Goal: Task Accomplishment & Management: Manage account settings

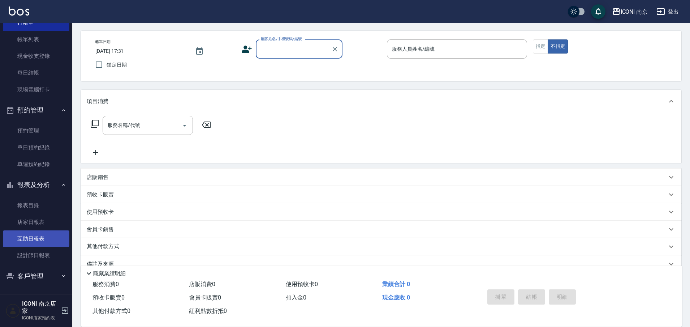
scroll to position [43, 0]
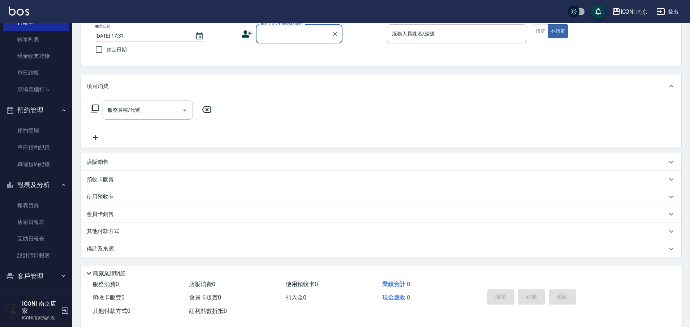
click at [43, 282] on button "客戶管理" at bounding box center [36, 276] width 66 height 19
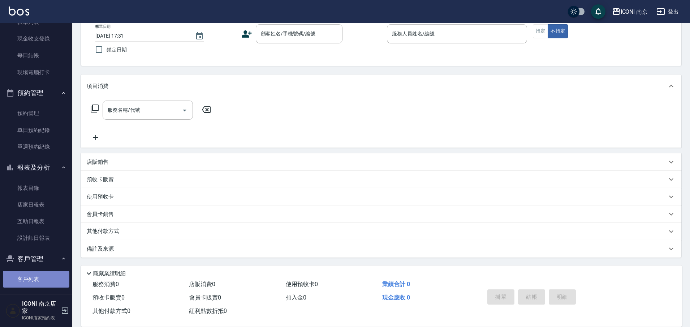
click at [42, 276] on link "客戶列表" at bounding box center [36, 279] width 66 height 17
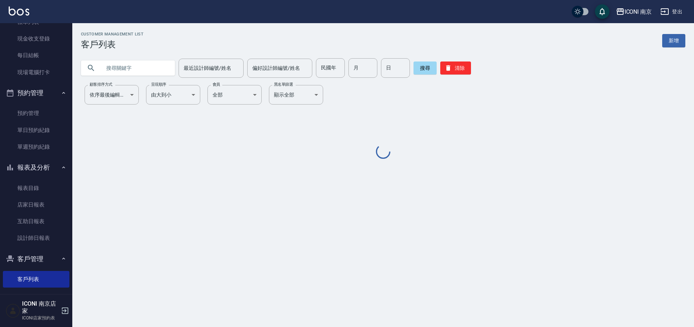
click at [160, 69] on input "text" at bounding box center [135, 68] width 68 height 20
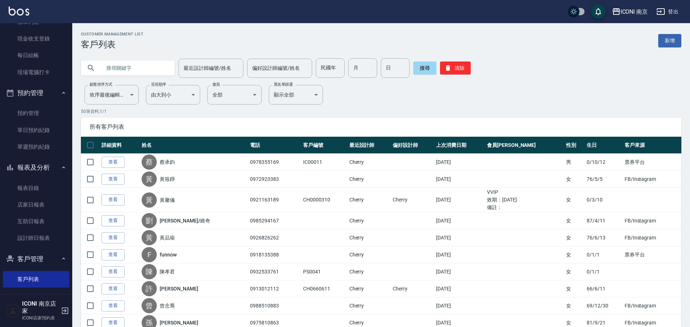
type input "ˊ"
type input "[PERSON_NAME]"
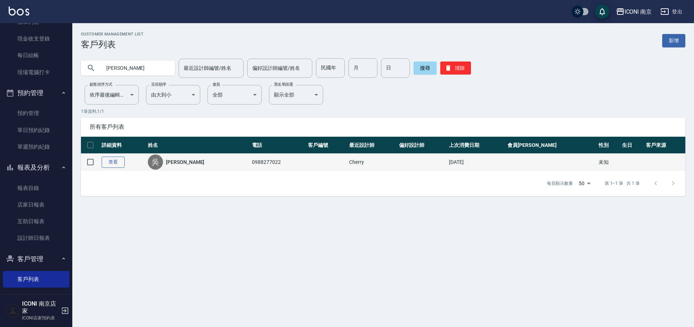
click at [110, 159] on link "查看" at bounding box center [113, 161] width 23 height 11
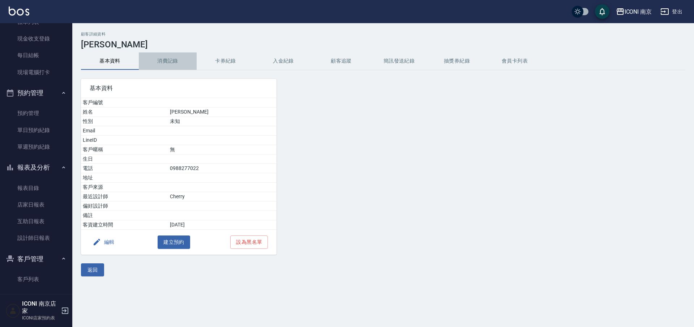
click at [167, 59] on button "消費記錄" at bounding box center [168, 60] width 58 height 17
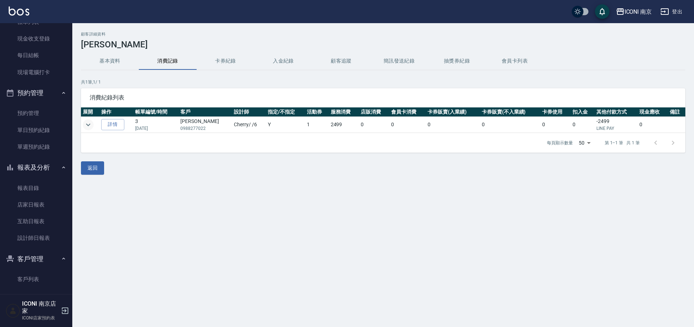
click at [90, 124] on icon "expand row" at bounding box center [88, 124] width 9 height 9
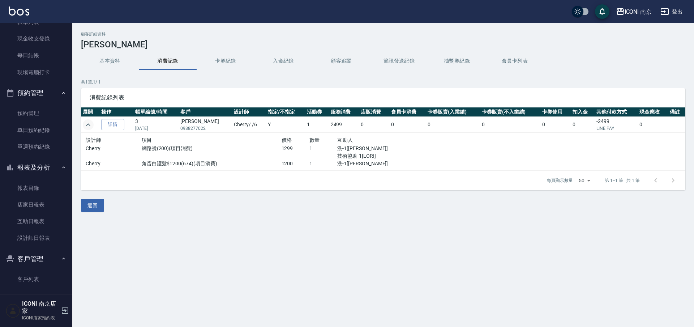
click at [83, 119] on button "expand row" at bounding box center [88, 124] width 11 height 11
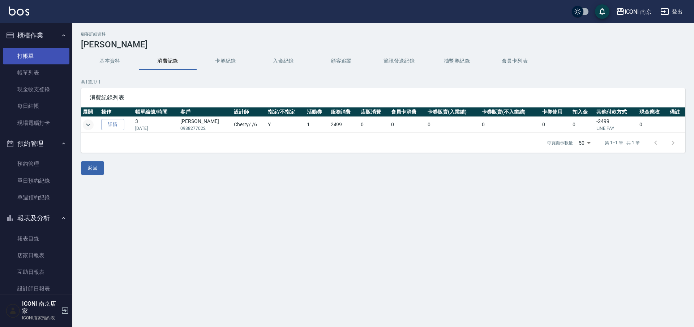
click at [37, 56] on link "打帳單" at bounding box center [36, 56] width 66 height 17
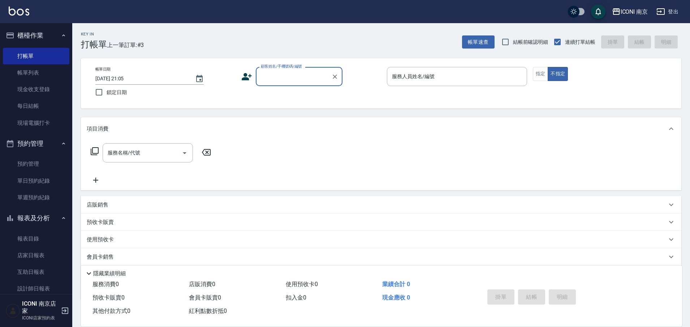
click at [285, 77] on input "顧客姓名/手機號碼/編號" at bounding box center [293, 76] width 69 height 13
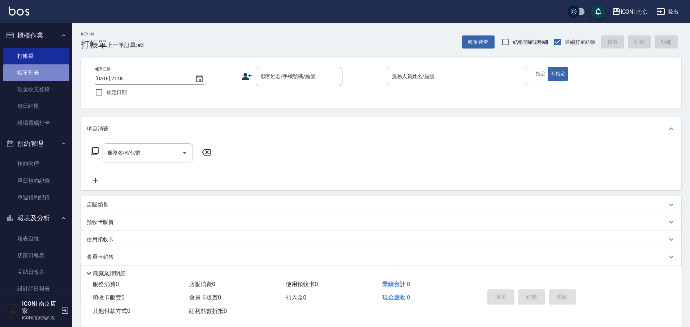
click at [37, 73] on link "帳單列表" at bounding box center [36, 72] width 66 height 17
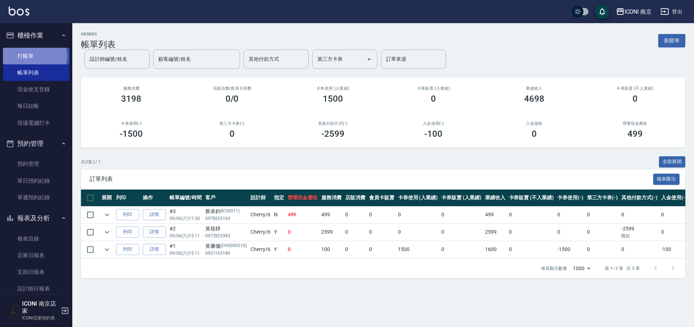
click at [26, 56] on link "打帳單" at bounding box center [36, 56] width 66 height 17
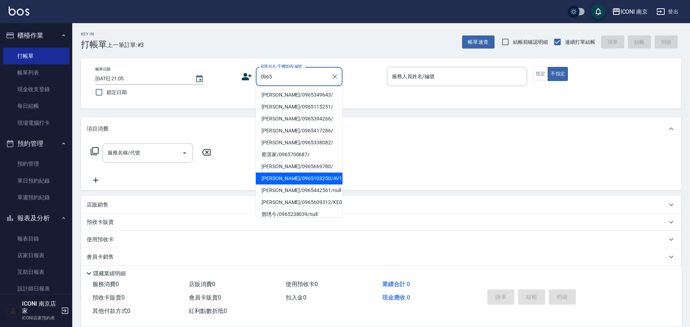
click at [324, 180] on li "宋可欣/0965103250/AV1228" at bounding box center [299, 178] width 87 height 12
type input "宋可欣/0965103250/AV1228"
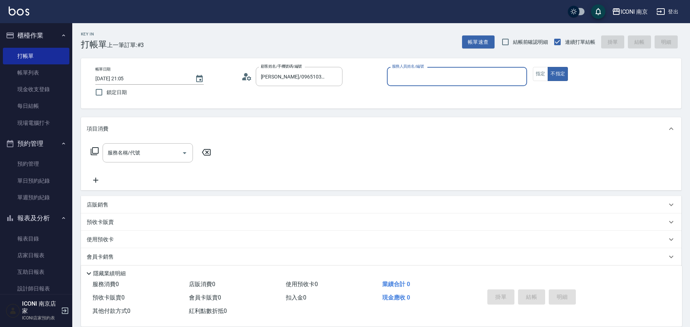
click at [246, 81] on icon at bounding box center [246, 76] width 11 height 11
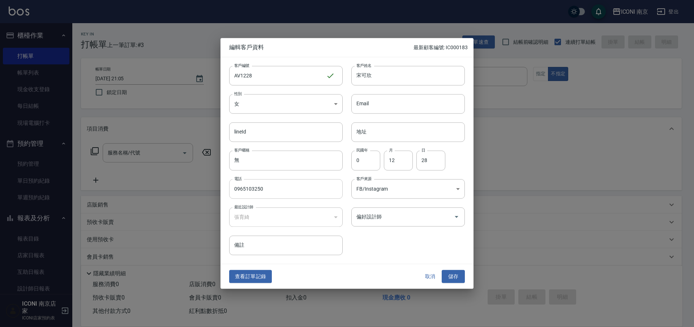
click at [253, 187] on input "0965103250" at bounding box center [285, 189] width 113 height 20
type input "0965107250"
click at [459, 279] on button "儲存" at bounding box center [453, 276] width 23 height 13
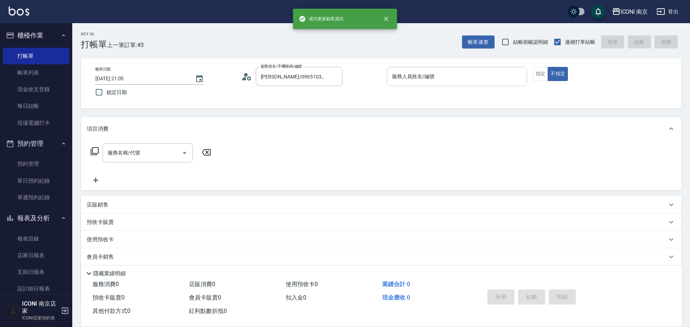
click at [426, 85] on div "服務人員姓名/編號" at bounding box center [457, 76] width 140 height 19
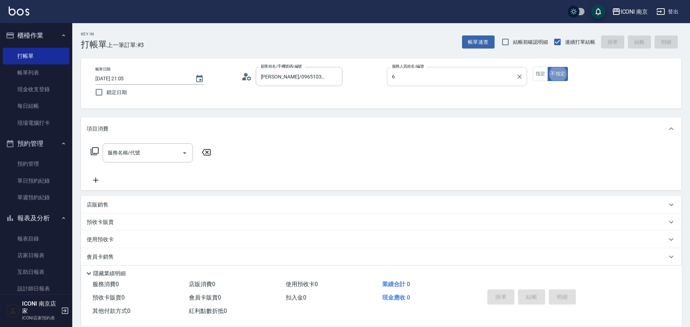
type input "Cherry-6"
type button "false"
drag, startPoint x: 97, startPoint y: 142, endPoint x: 105, endPoint y: 156, distance: 15.7
click at [99, 143] on div "服務名稱/代號 服務名稱/代號" at bounding box center [381, 165] width 601 height 50
click at [98, 151] on icon at bounding box center [94, 151] width 9 height 9
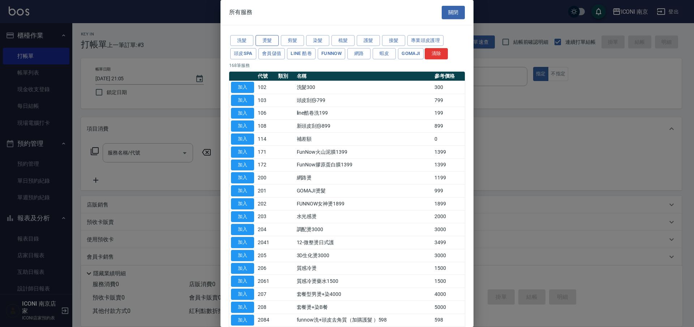
click at [262, 42] on button "燙髮" at bounding box center [266, 40] width 23 height 11
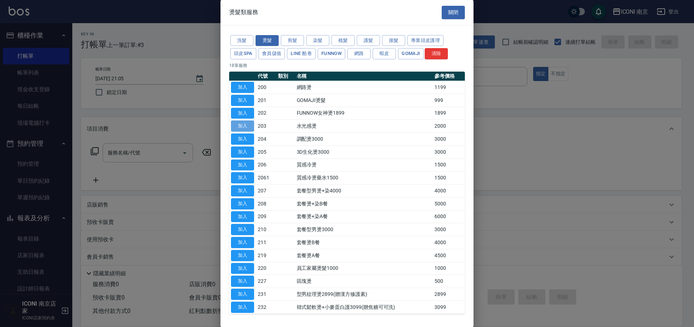
click at [244, 120] on button "加入" at bounding box center [242, 125] width 23 height 11
type input "水光感燙(203)"
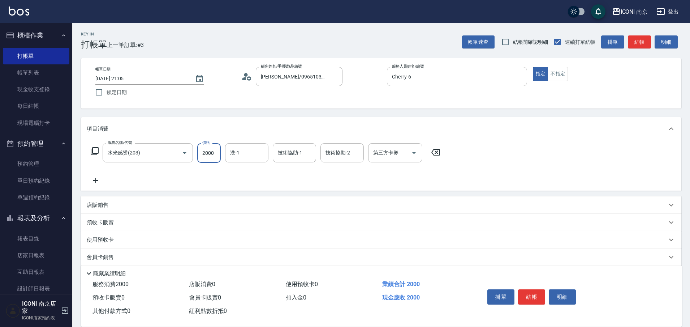
click at [213, 156] on input "2000" at bounding box center [208, 153] width 23 height 20
type input "1800"
type input "anna-12"
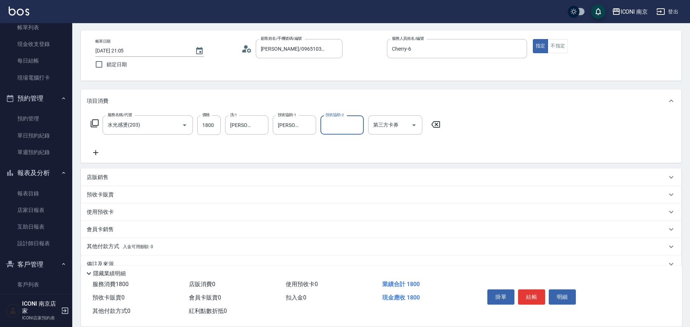
scroll to position [43, 0]
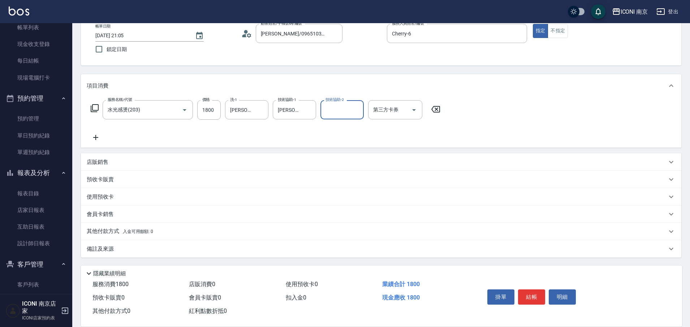
drag, startPoint x: 109, startPoint y: 257, endPoint x: 113, endPoint y: 248, distance: 10.2
click at [109, 254] on div "備註及來源" at bounding box center [381, 248] width 601 height 17
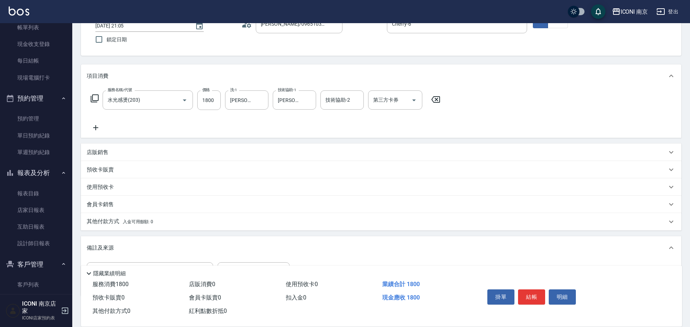
scroll to position [91, 0]
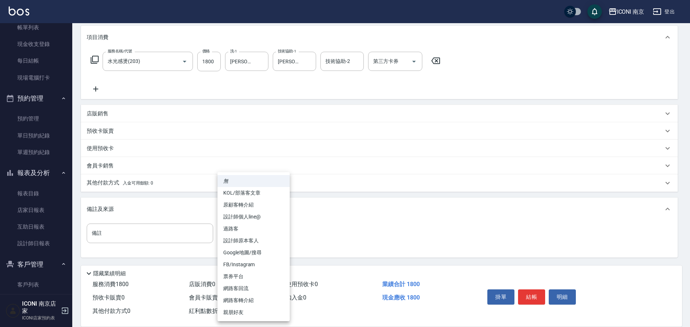
click at [242, 232] on body "ICONI 南京 登出 櫃檯作業 打帳單 帳單列表 現金收支登錄 每日結帳 現場電腦打卡 預約管理 預約管理 單日預約紀錄 單週預約紀錄 報表及分析 報表目錄…" at bounding box center [345, 118] width 690 height 418
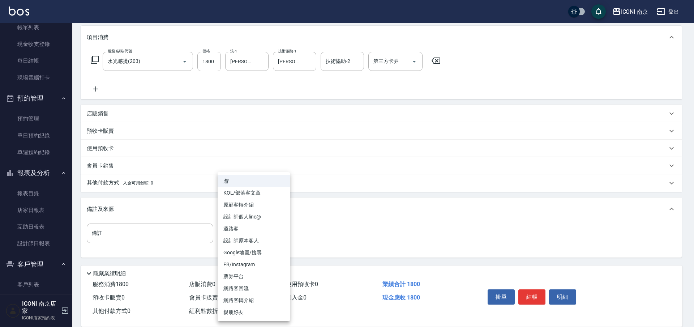
click at [261, 287] on li "網路客回流" at bounding box center [254, 288] width 72 height 12
type input "網路客回流"
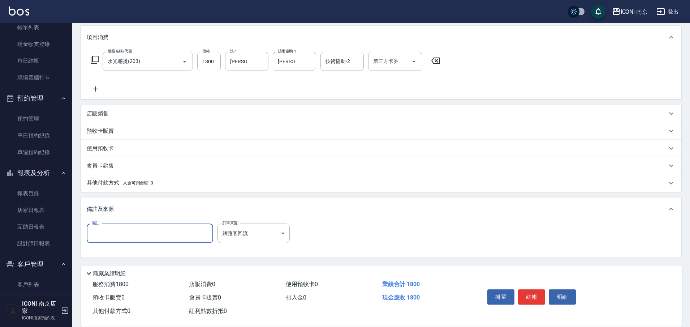
click at [154, 231] on input "備註" at bounding box center [150, 233] width 126 height 20
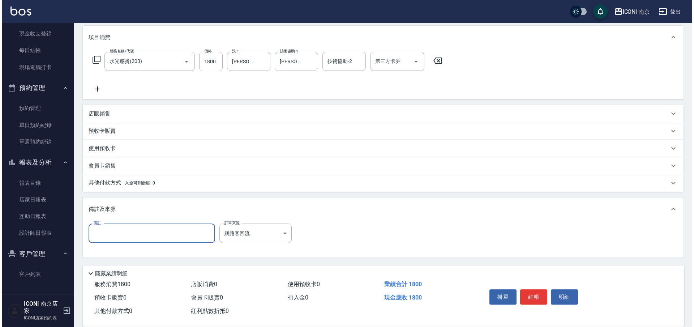
scroll to position [0, 0]
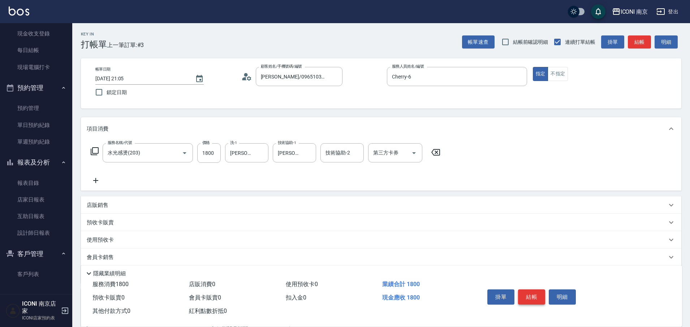
click at [530, 293] on button "結帳" at bounding box center [531, 296] width 27 height 15
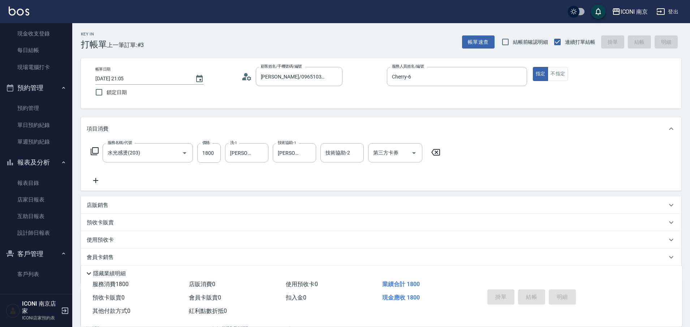
type input "2025/09/06 21:09"
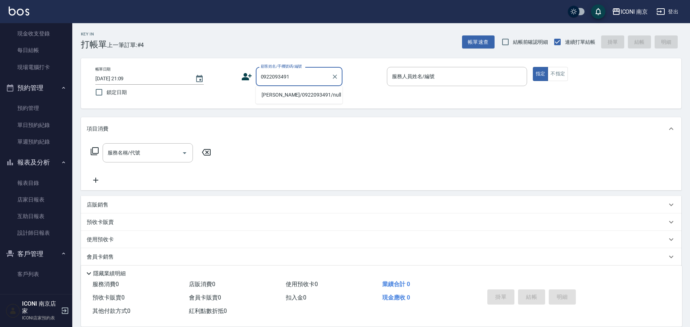
drag, startPoint x: 281, startPoint y: 96, endPoint x: 271, endPoint y: 105, distance: 13.6
click at [280, 96] on li "黃子芸/0922093491/null" at bounding box center [299, 95] width 87 height 12
type input "黃子芸/0922093491/null"
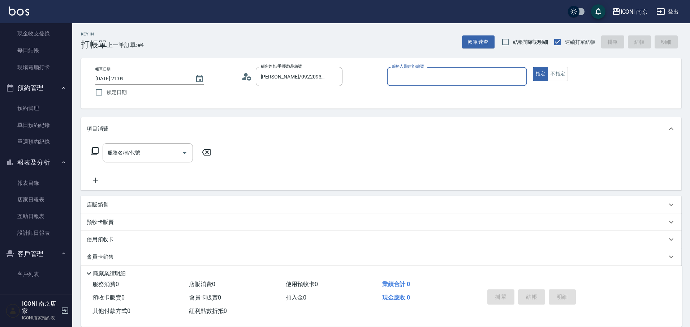
click at [246, 78] on icon at bounding box center [246, 76] width 11 height 11
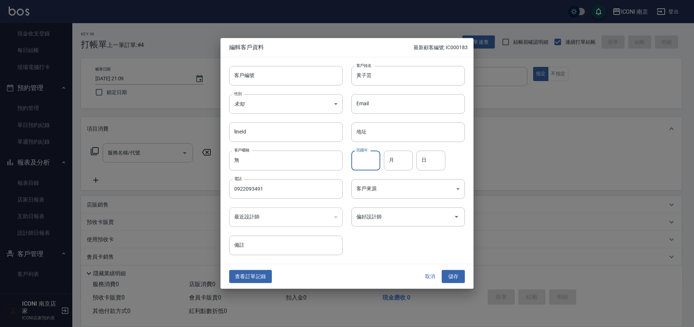
click at [354, 157] on input "民國年" at bounding box center [365, 161] width 29 height 20
type input "83"
type input "11"
type input "10"
click at [270, 245] on input "備註" at bounding box center [285, 245] width 113 height 20
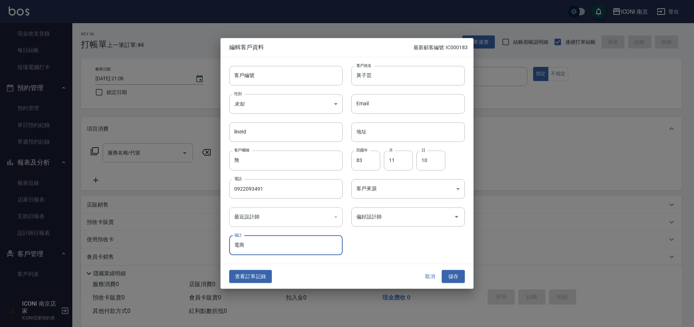
type input "電商"
click at [280, 89] on div "性別 未知 UNKNOWN 性別" at bounding box center [281, 99] width 122 height 28
click at [272, 102] on body "ICONI 南京 登出 櫃檯作業 打帳單 帳單列表 現金收支登錄 每日結帳 現場電腦打卡 預約管理 預約管理 單日預約紀錄 單週預約紀錄 報表及分析 報表目錄…" at bounding box center [347, 184] width 694 height 369
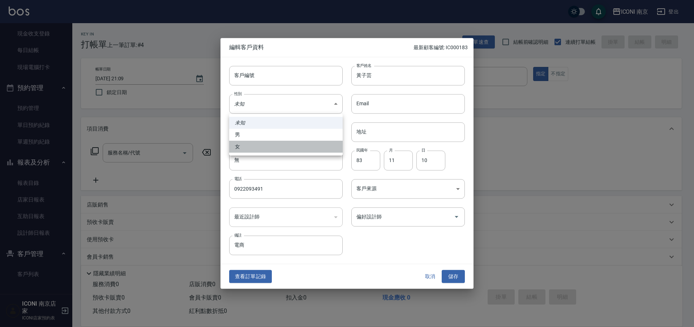
click at [257, 143] on li "女" at bounding box center [285, 147] width 113 height 12
type input "FEMALE"
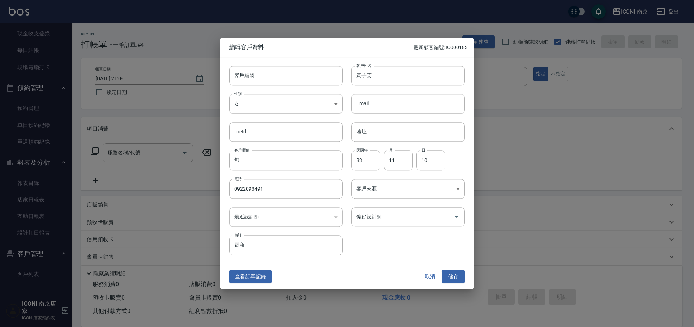
click at [399, 184] on body "ICONI 南京 登出 櫃檯作業 打帳單 帳單列表 現金收支登錄 每日結帳 現場電腦打卡 預約管理 預約管理 單日預約紀錄 單週預約紀錄 報表及分析 報表目錄…" at bounding box center [347, 184] width 694 height 369
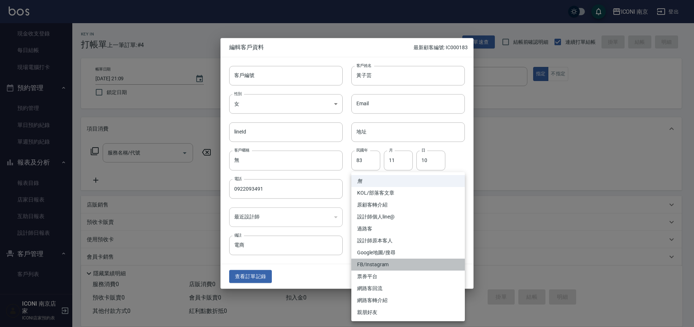
click at [379, 263] on li "FB/Instagram" at bounding box center [407, 264] width 113 height 12
type input "FB/Instagram"
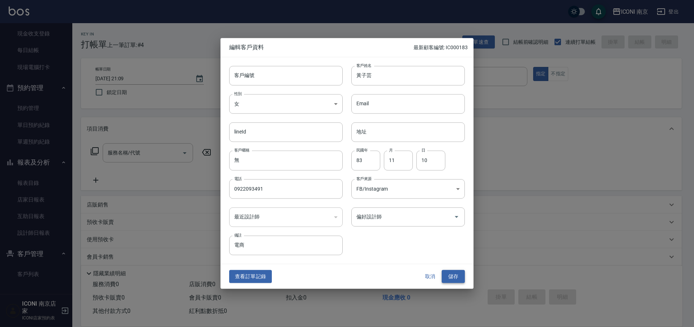
click at [451, 275] on button "儲存" at bounding box center [453, 276] width 23 height 13
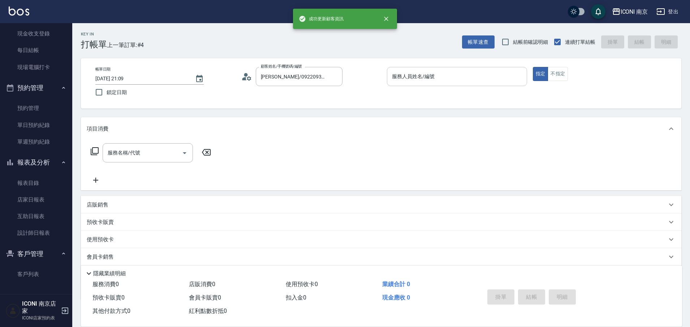
click at [445, 77] on input "服務人員姓名/編號" at bounding box center [457, 76] width 134 height 13
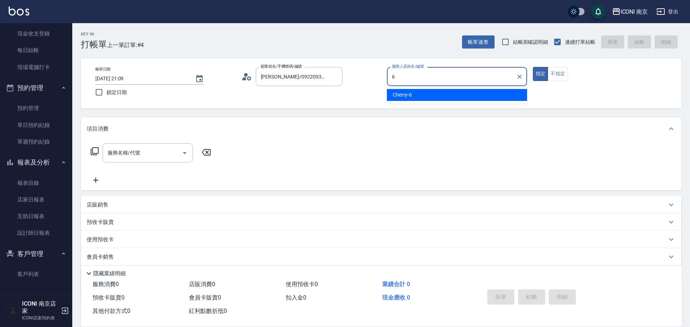
type input "Cherry-6"
type button "true"
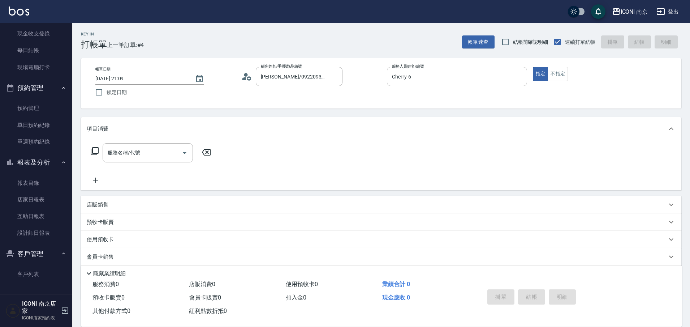
click at [93, 149] on icon at bounding box center [94, 151] width 9 height 9
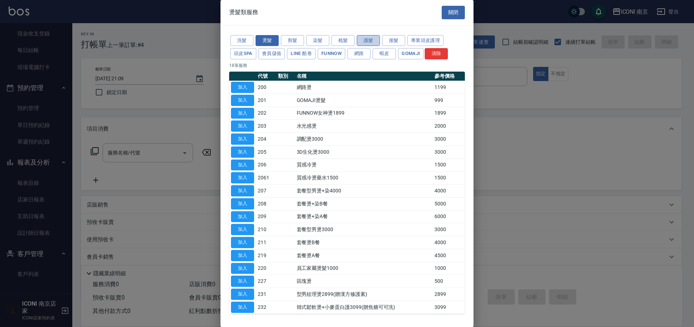
click at [362, 40] on button "護髮" at bounding box center [368, 40] width 23 height 11
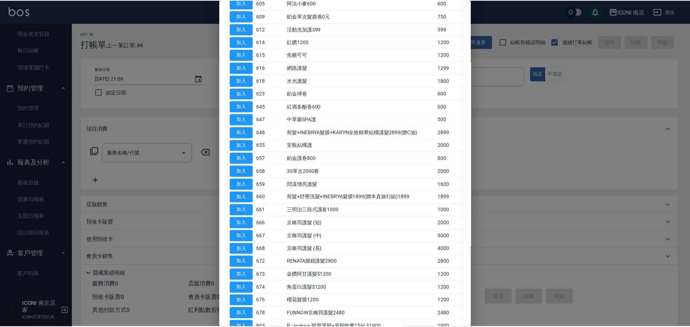
scroll to position [194, 0]
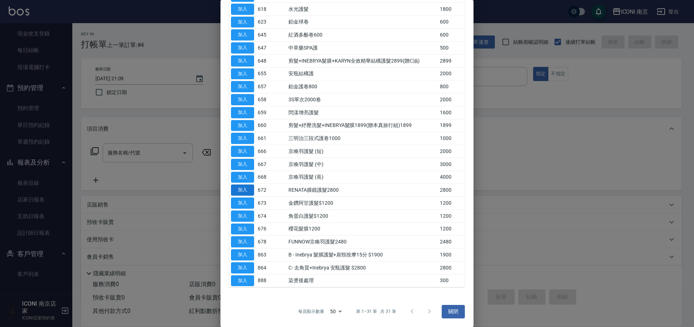
click at [241, 188] on button "加入" at bounding box center [242, 189] width 23 height 11
type input "RENATA膜鏡護髮2800(672)"
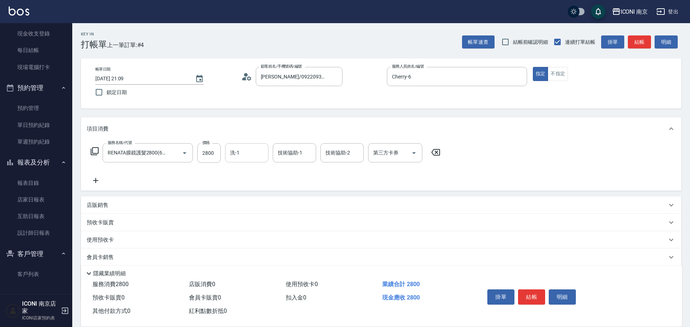
click at [255, 152] on input "洗-1" at bounding box center [246, 152] width 37 height 13
type input "LORI-17"
click at [96, 152] on icon at bounding box center [94, 151] width 9 height 9
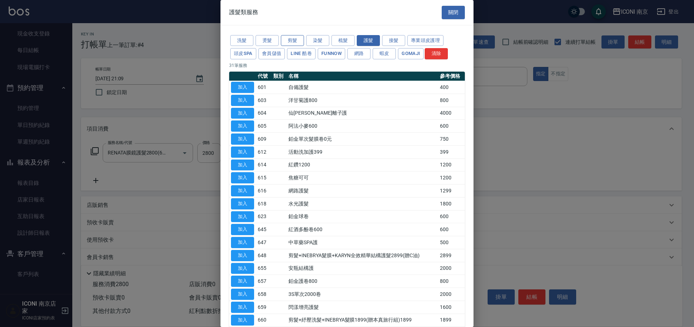
click at [287, 37] on button "剪髮" at bounding box center [292, 40] width 23 height 11
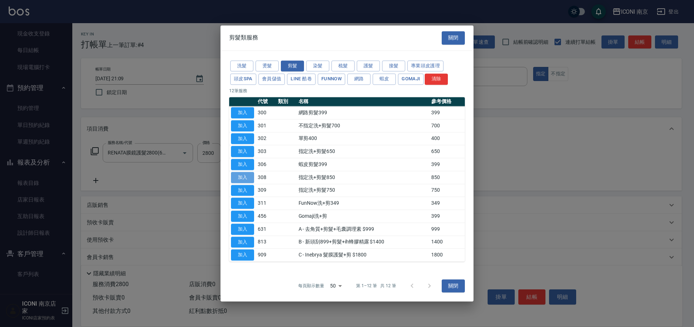
click at [244, 175] on button "加入" at bounding box center [242, 177] width 23 height 11
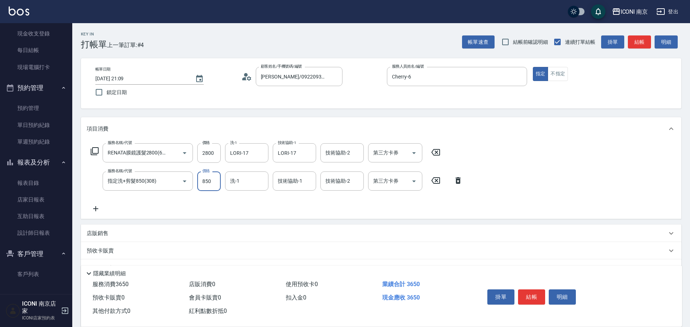
click at [197, 176] on input "850" at bounding box center [208, 181] width 23 height 20
type input "800"
type input "LORI-17"
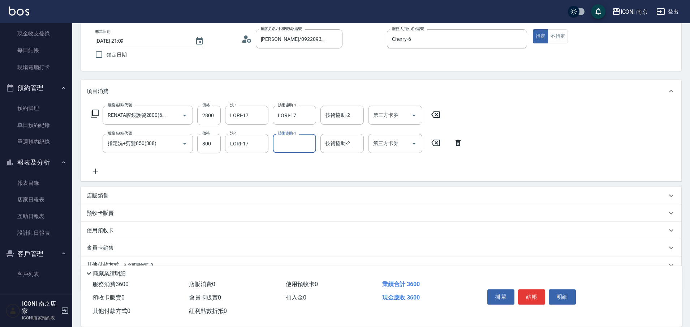
scroll to position [71, 0]
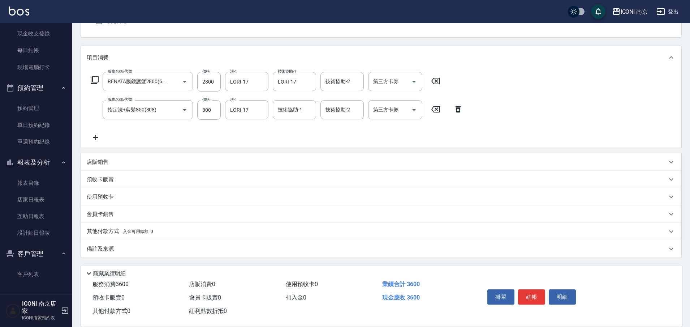
click at [121, 233] on p "其他付款方式 入金可用餘額: 0" at bounding box center [120, 231] width 66 height 8
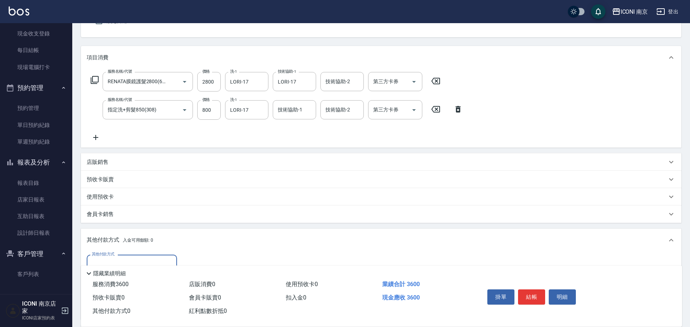
scroll to position [0, 0]
click at [121, 233] on div "其他付款方式 入金可用餘額: 0" at bounding box center [381, 239] width 601 height 23
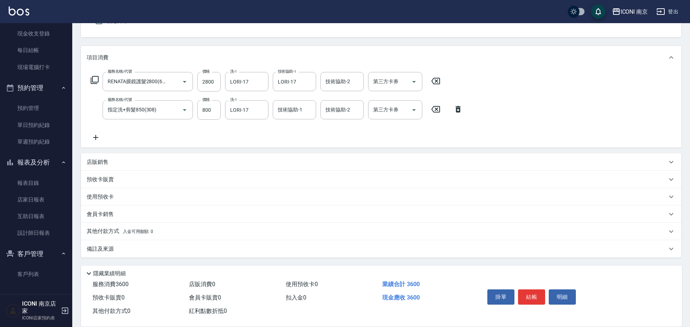
click at [116, 251] on div "備註及來源" at bounding box center [377, 249] width 580 height 8
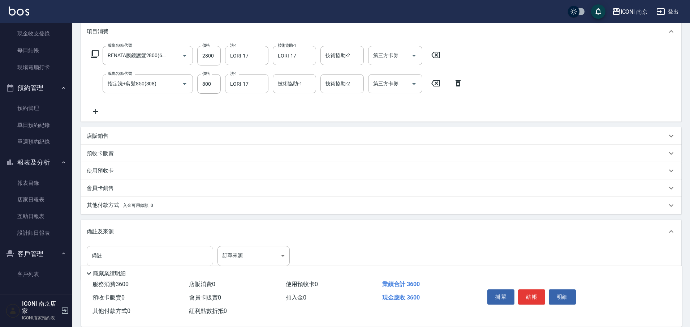
scroll to position [120, 0]
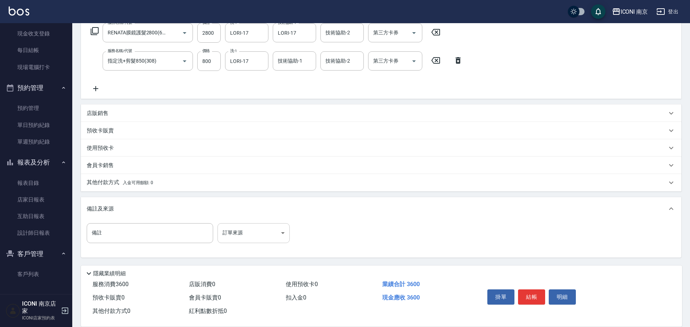
click at [242, 228] on body "ICONI 南京 登出 櫃檯作業 打帳單 帳單列表 現金收支登錄 每日結帳 現場電腦打卡 預約管理 預約管理 單日預約紀錄 單週預約紀錄 報表及分析 報表目錄…" at bounding box center [345, 103] width 690 height 447
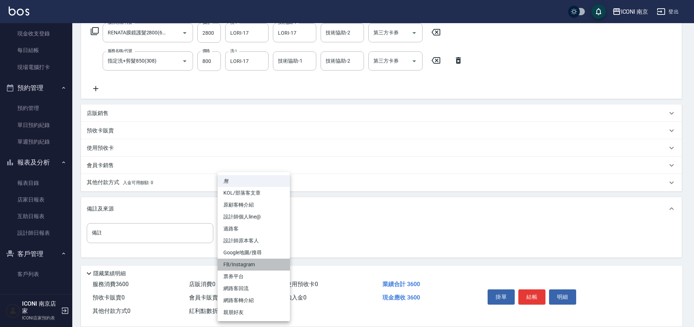
click at [247, 261] on li "FB/Instagram" at bounding box center [254, 264] width 72 height 12
type input "FB/Instagram"
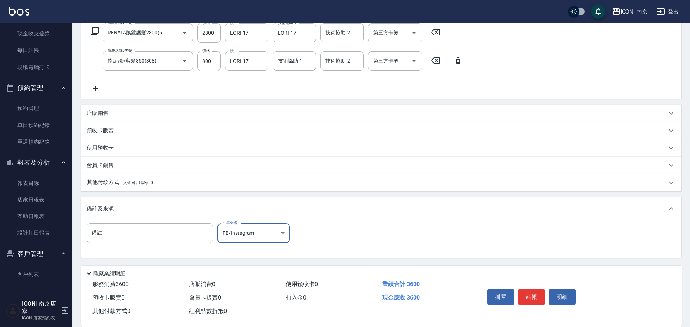
click at [108, 111] on p "店販銷售" at bounding box center [98, 113] width 22 height 8
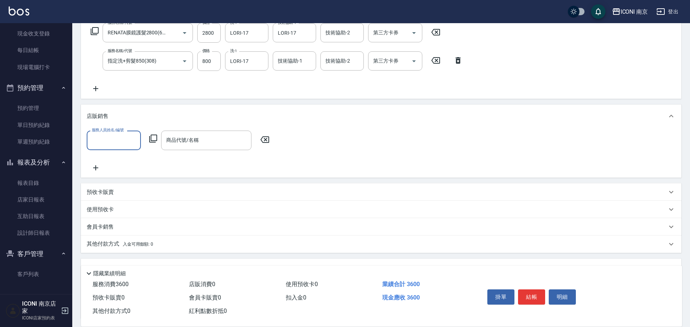
scroll to position [0, 0]
type input "Cherry-6"
click at [156, 139] on icon at bounding box center [153, 138] width 8 height 8
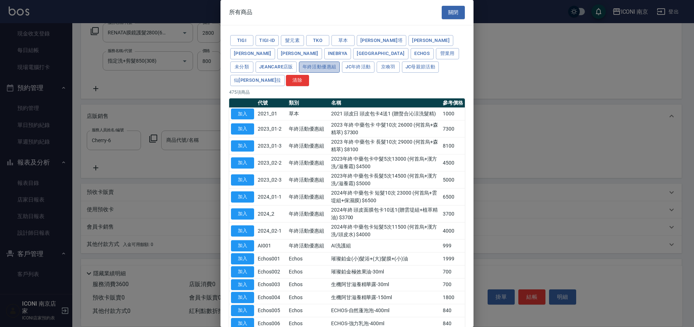
click at [340, 61] on button "年終活動優惠組" at bounding box center [319, 66] width 41 height 11
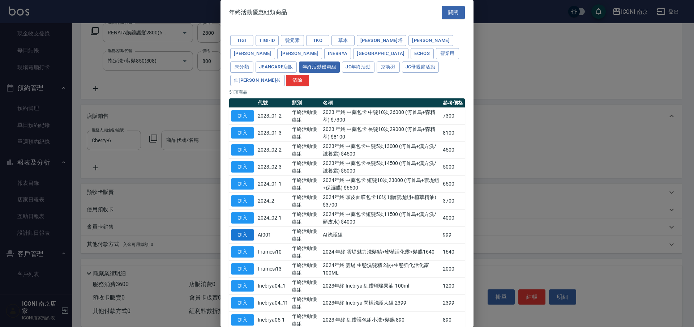
click at [240, 229] on button "加入" at bounding box center [242, 234] width 23 height 11
type input "AI洗護組"
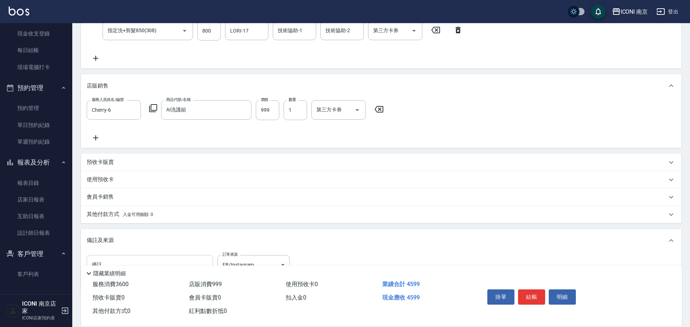
scroll to position [182, 0]
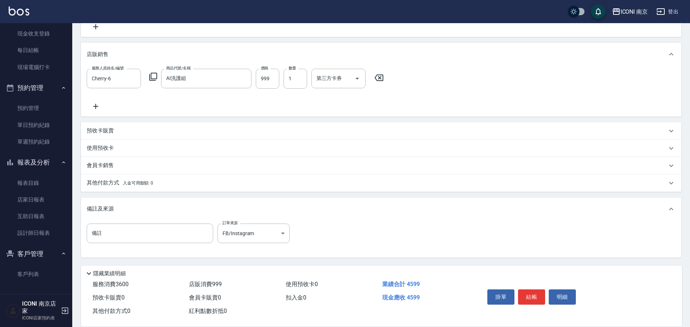
click at [145, 185] on span "入金可用餘額: 0" at bounding box center [138, 182] width 31 height 5
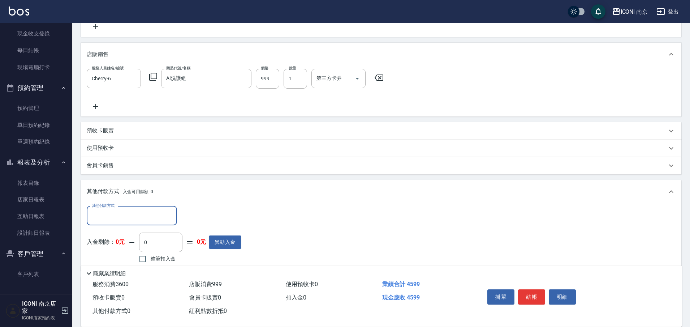
scroll to position [0, 0]
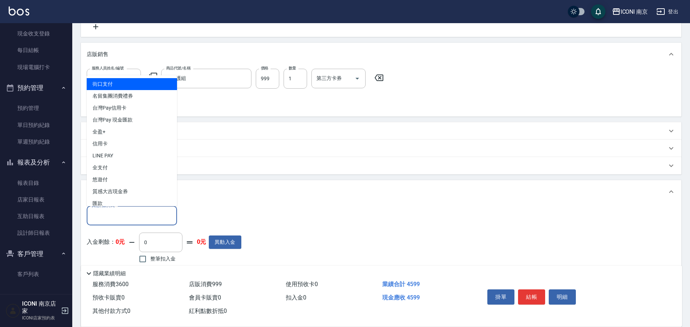
click at [142, 216] on input "其他付款方式" at bounding box center [132, 215] width 84 height 13
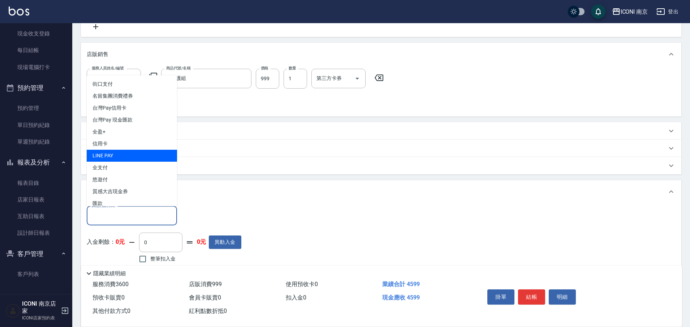
click at [107, 157] on span "LINE PAY" at bounding box center [132, 156] width 90 height 12
type input "LINE PAY"
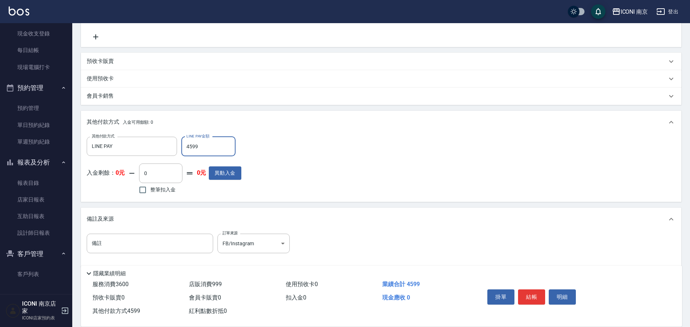
scroll to position [261, 0]
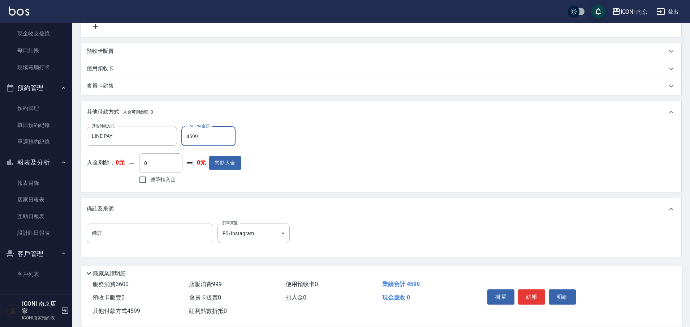
type input "4599"
click at [176, 237] on input "備註" at bounding box center [150, 233] width 126 height 20
type input "開發護髮"
click at [530, 296] on button "結帳" at bounding box center [531, 296] width 27 height 15
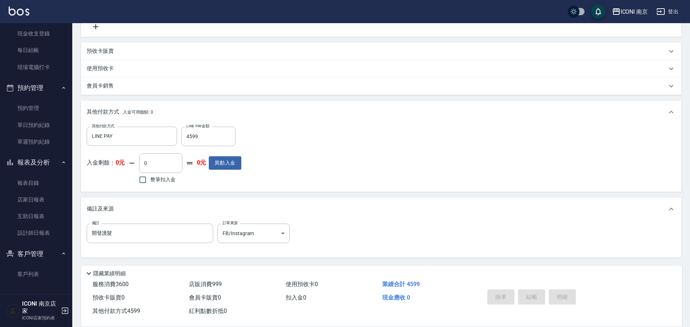
type input "2025/09/06 21:11"
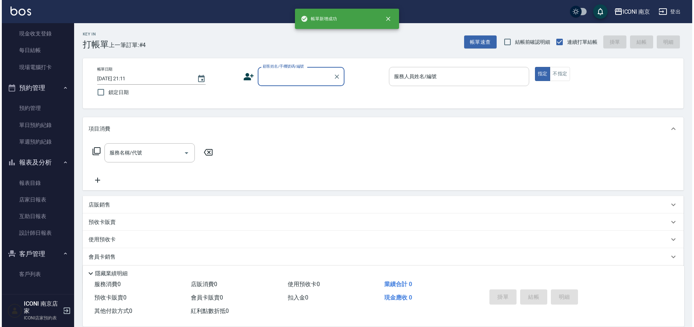
scroll to position [0, 0]
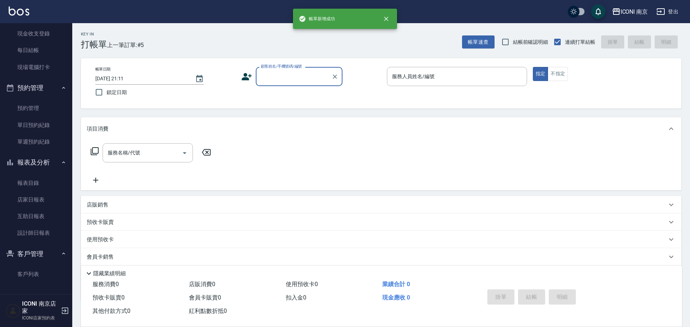
click at [673, 12] on button "登出" at bounding box center [668, 11] width 28 height 13
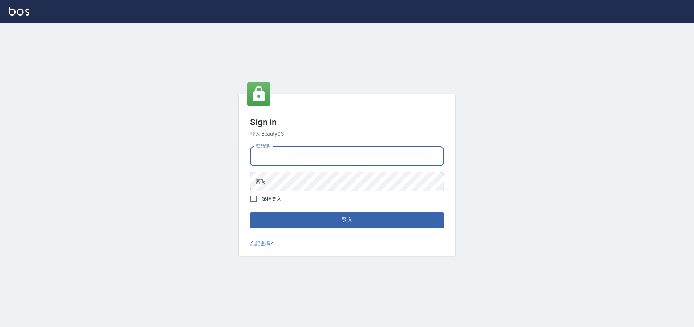
click at [276, 155] on input "電話號碼" at bounding box center [347, 156] width 194 height 20
type input "0981921116"
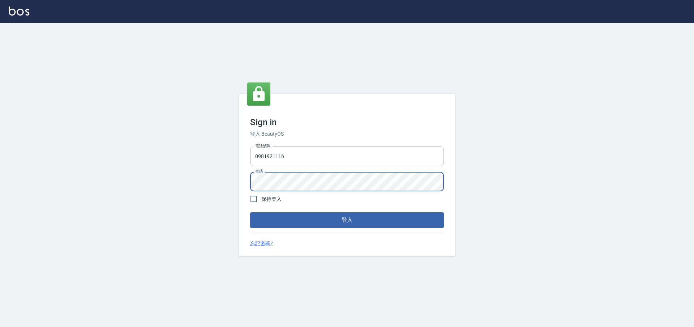
click at [250, 212] on button "登入" at bounding box center [347, 219] width 194 height 15
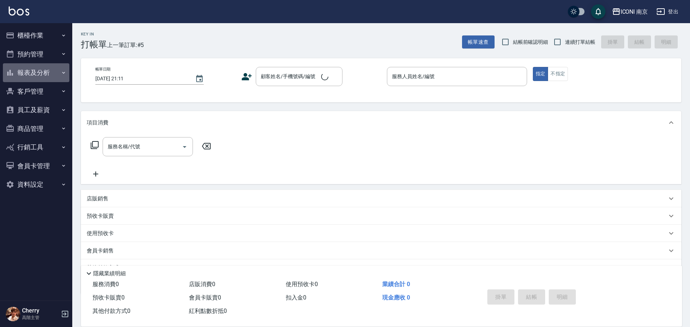
click at [39, 74] on button "報表及分析" at bounding box center [36, 72] width 66 height 19
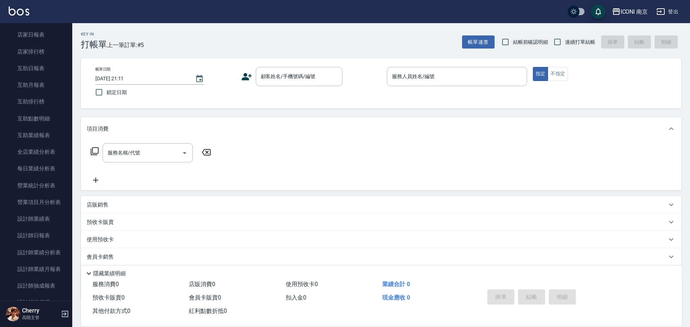
scroll to position [136, 0]
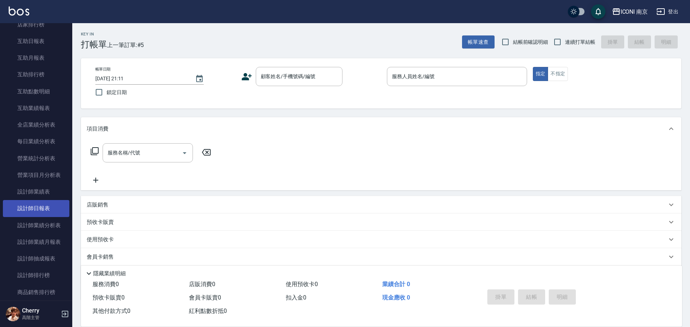
click at [35, 211] on link "設計師日報表" at bounding box center [36, 208] width 66 height 17
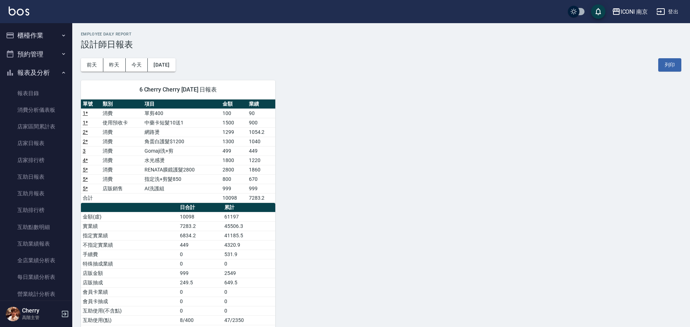
click at [20, 40] on button "櫃檯作業" at bounding box center [36, 35] width 66 height 19
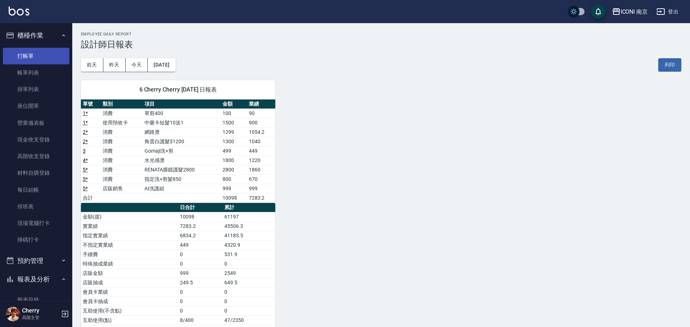
click at [35, 58] on link "打帳單" at bounding box center [36, 56] width 66 height 17
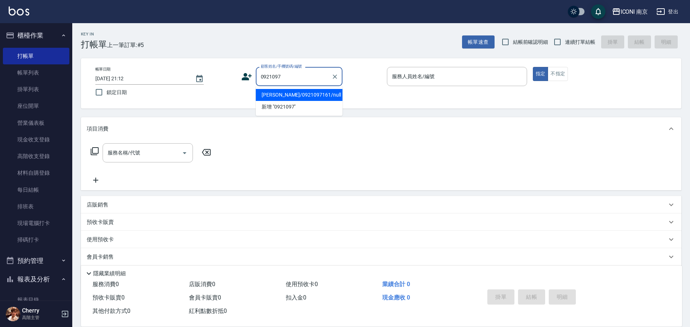
click at [306, 94] on li "吳宥蓁/0921097161/null" at bounding box center [299, 95] width 87 height 12
type input "吳宥蓁/0921097161/null"
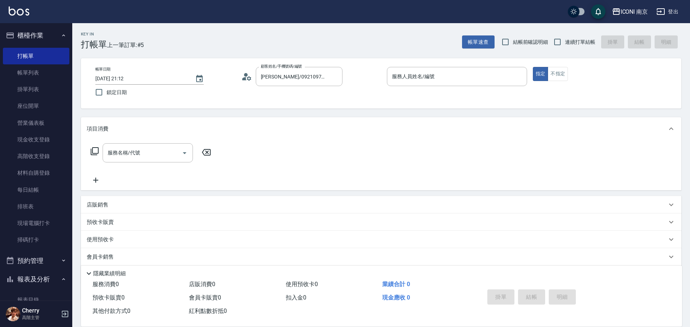
click at [244, 78] on icon at bounding box center [244, 78] width 4 height 3
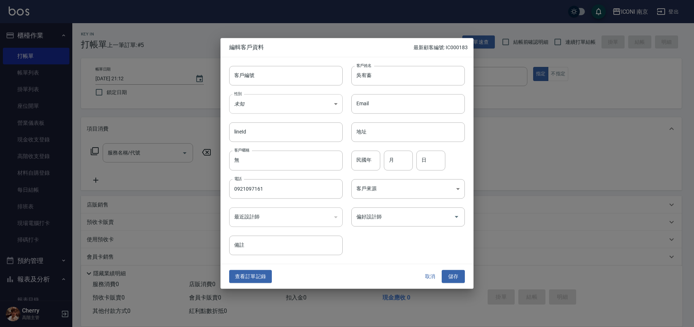
click at [293, 106] on body "ICONI 南京 登出 櫃檯作業 打帳單 帳單列表 掛單列表 座位開單 營業儀表板 現金收支登錄 高階收支登錄 材料自購登錄 每日結帳 排班表 現場電腦打卡 …" at bounding box center [347, 184] width 694 height 369
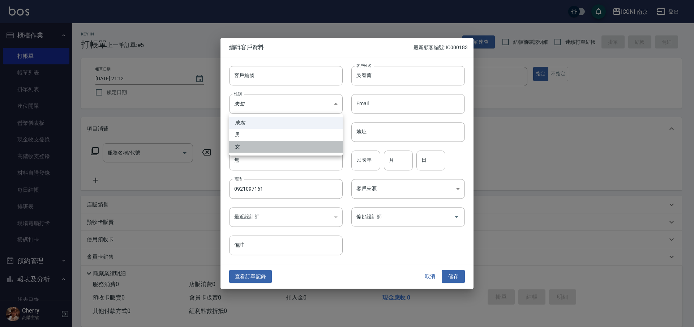
click at [260, 149] on li "女" at bounding box center [285, 147] width 113 height 12
type input "FEMALE"
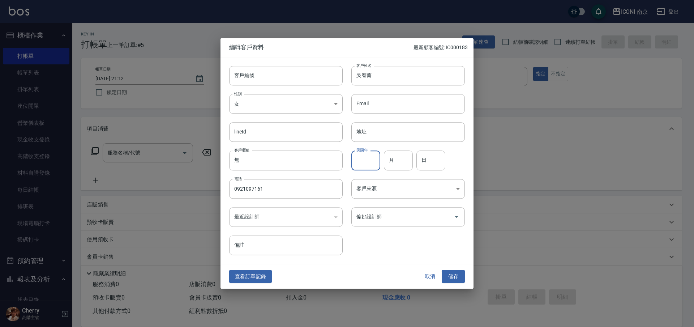
click at [369, 162] on input "民國年" at bounding box center [365, 161] width 29 height 20
type input "79"
type input "0"
type input "10"
type input "02"
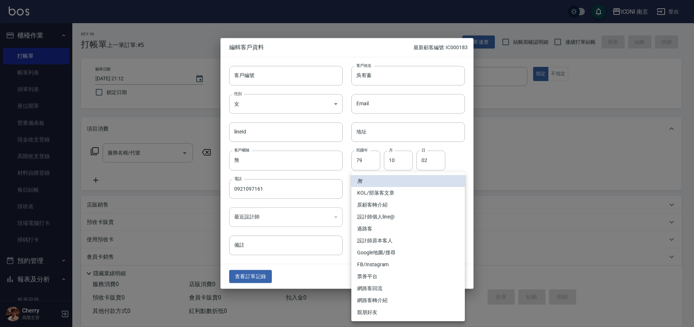
click at [362, 197] on body "ICONI 南京 登出 櫃檯作業 打帳單 帳單列表 掛單列表 座位開單 營業儀表板 現金收支登錄 高階收支登錄 材料自購登錄 每日結帳 排班表 現場電腦打卡 …" at bounding box center [347, 184] width 694 height 369
click at [377, 263] on li "FB/Instagram" at bounding box center [407, 264] width 113 height 12
type input "FB/Instagram"
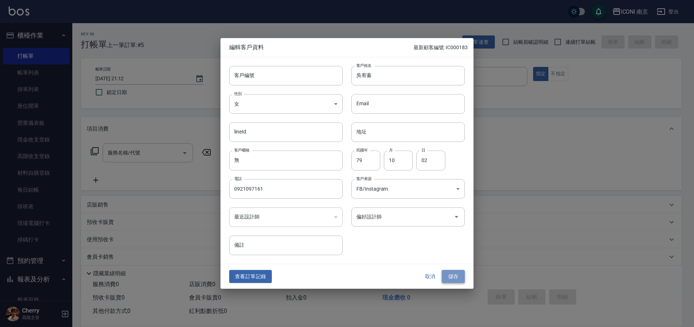
click at [447, 279] on button "儲存" at bounding box center [453, 276] width 23 height 13
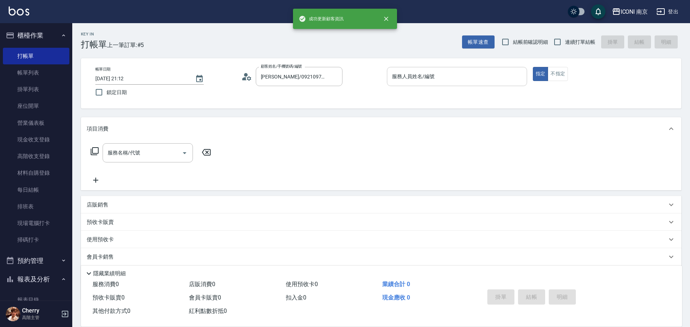
click at [397, 79] on input "服務人員姓名/編號" at bounding box center [457, 76] width 134 height 13
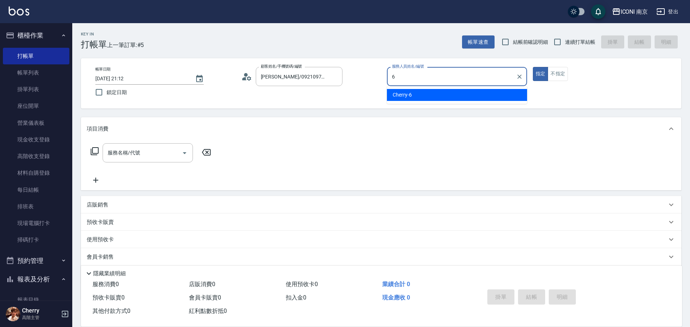
type input "6"
type button "true"
type input "Cherry-6"
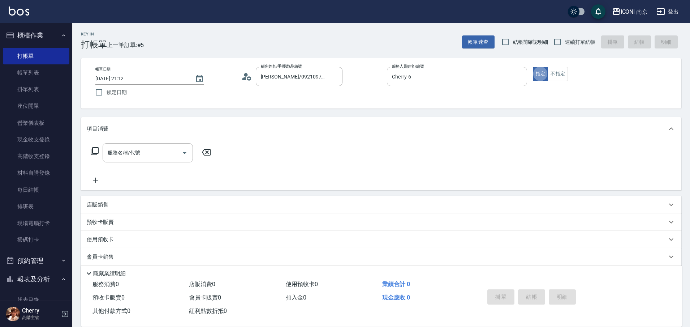
click at [97, 151] on icon at bounding box center [94, 151] width 9 height 9
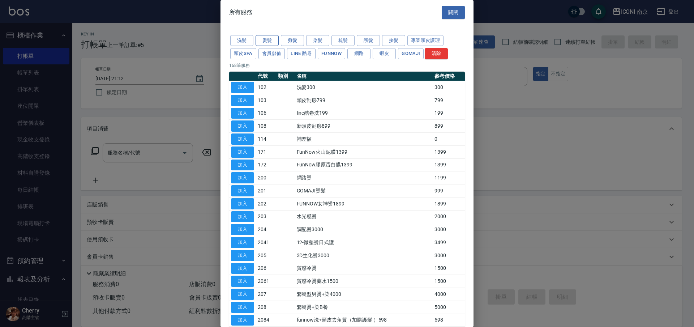
click at [268, 40] on button "燙髮" at bounding box center [266, 40] width 23 height 11
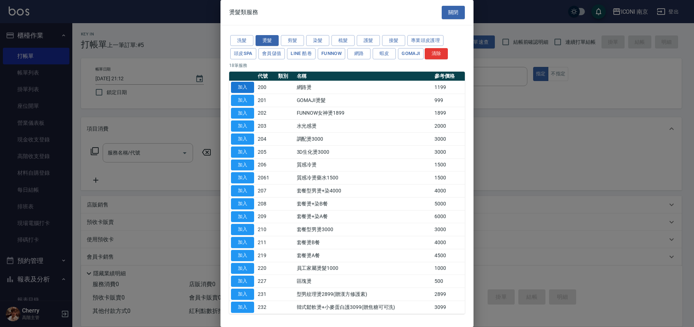
click at [241, 87] on button "加入" at bounding box center [242, 87] width 23 height 11
type input "網路燙(200)"
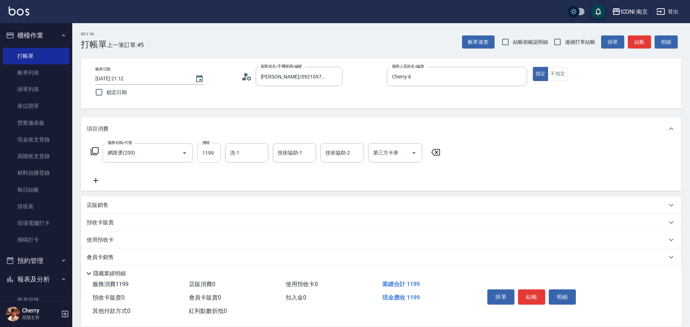
click at [214, 153] on input "1199" at bounding box center [208, 153] width 23 height 20
type input "2299"
type input "LORI-17"
click at [96, 148] on icon at bounding box center [94, 151] width 9 height 9
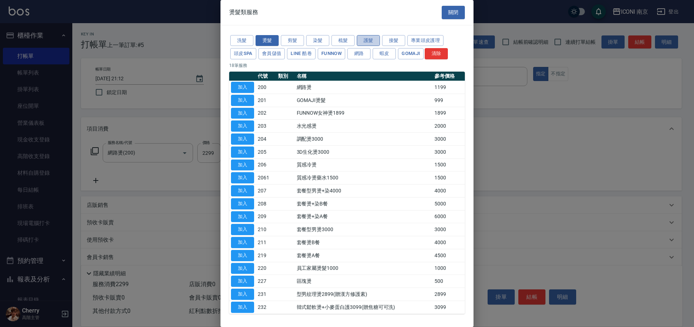
click at [366, 40] on button "護髮" at bounding box center [368, 40] width 23 height 11
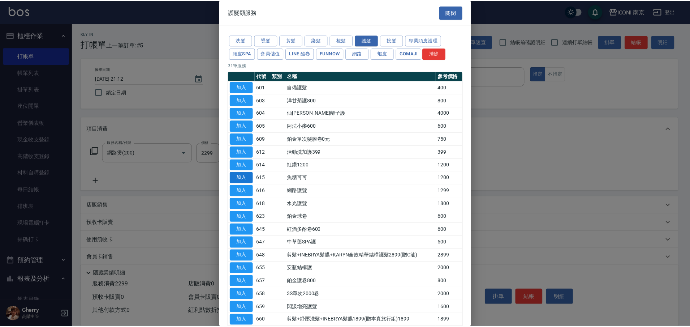
scroll to position [90, 0]
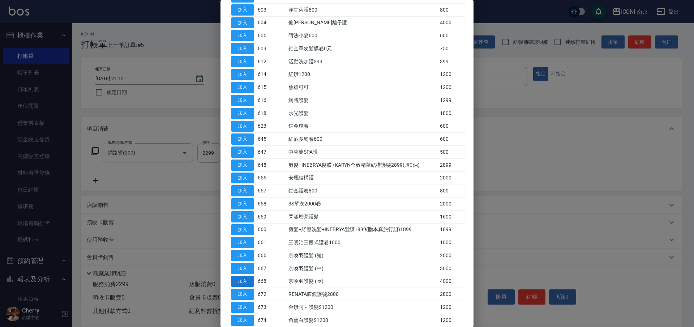
click at [242, 276] on button "加入" at bounding box center [242, 281] width 23 height 11
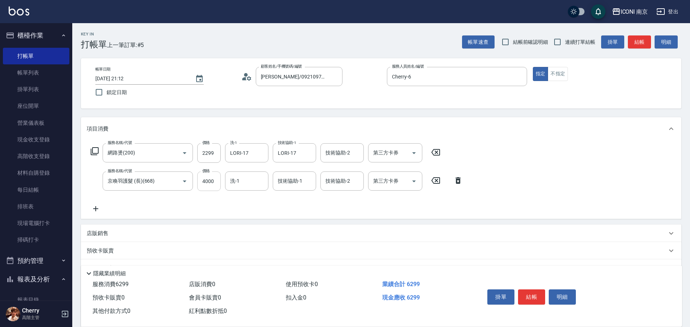
click at [216, 186] on input "4000" at bounding box center [208, 181] width 23 height 20
type input "2790"
type input "LORI-17"
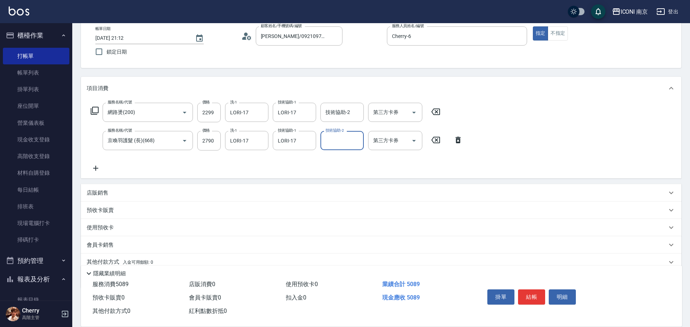
scroll to position [71, 0]
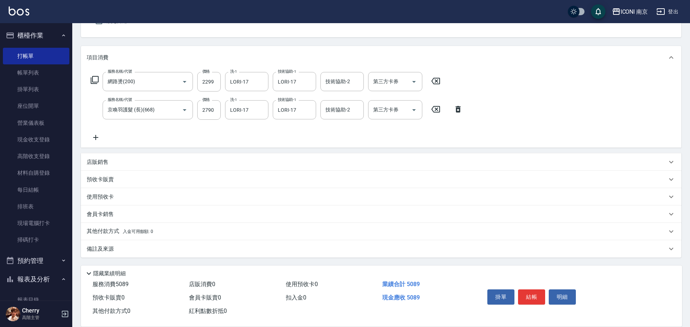
click at [139, 234] on p "其他付款方式 入金可用餘額: 0" at bounding box center [120, 231] width 66 height 8
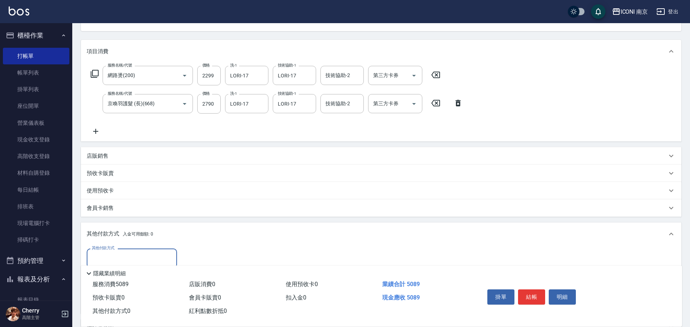
scroll to position [0, 0]
click at [110, 252] on input "其他付款方式" at bounding box center [132, 258] width 84 height 13
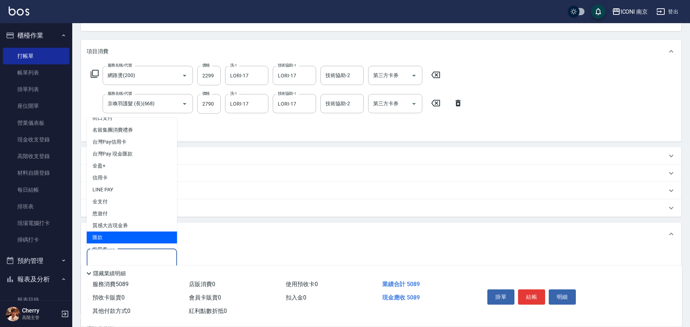
scroll to position [18, 0]
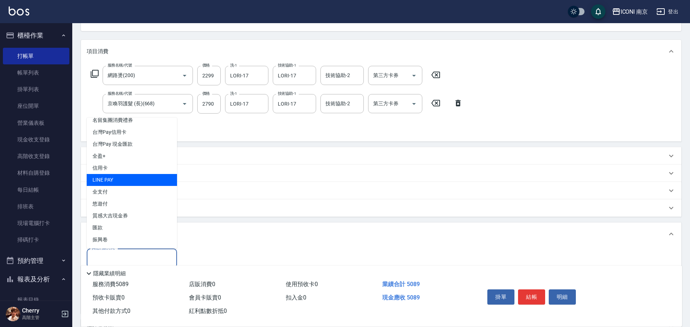
click at [117, 181] on span "LINE PAY" at bounding box center [132, 180] width 90 height 12
type input "LINE PAY"
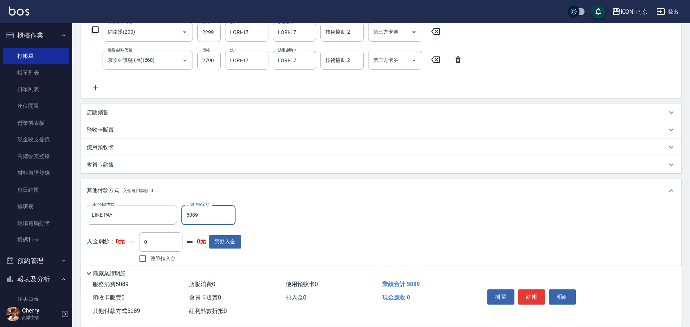
scroll to position [157, 0]
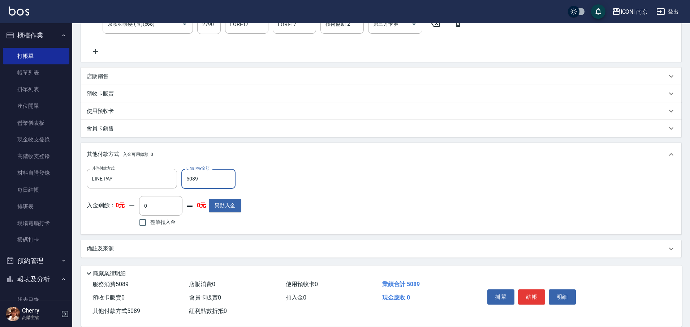
type input "5089"
click at [105, 251] on p "備註及來源" at bounding box center [100, 249] width 27 height 8
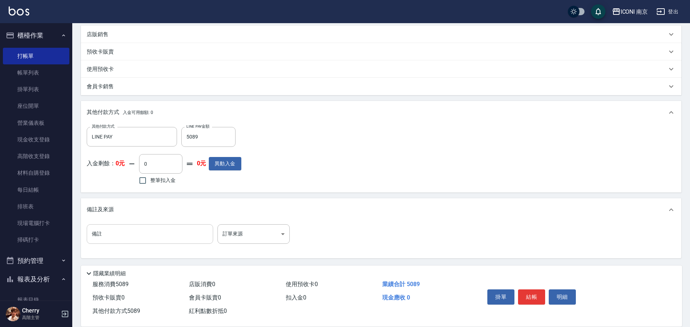
scroll to position [199, 0]
click at [129, 238] on input "備註" at bounding box center [150, 233] width 126 height 20
type input "升級藥水+京喚羽 中長9折"
click at [531, 293] on button "結帳" at bounding box center [531, 296] width 27 height 15
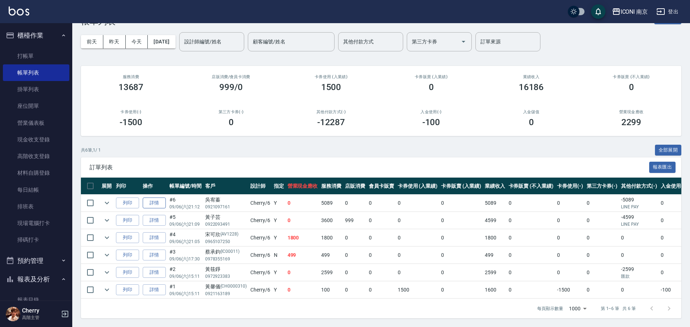
click at [147, 198] on link "詳情" at bounding box center [154, 202] width 23 height 11
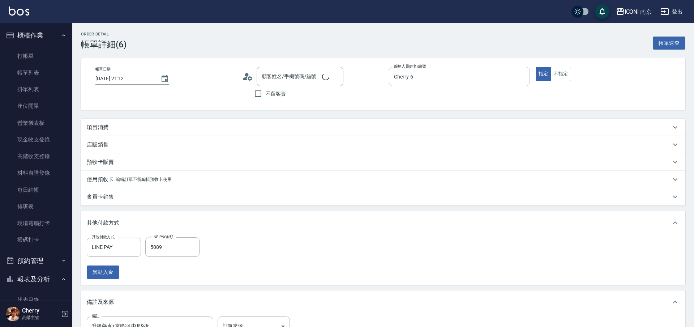
type input "2025/09/06 21:12"
type input "Cherry-6"
type input "升級藥水+京喚羽 中長9折"
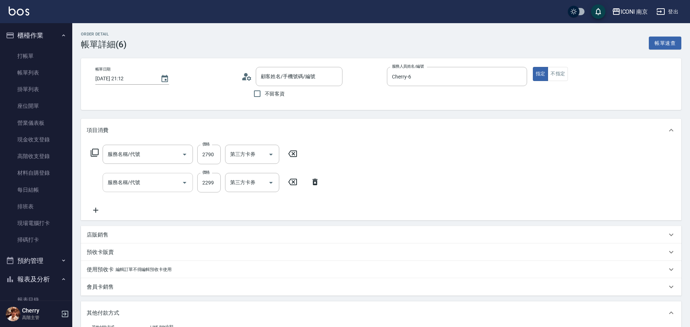
type input "吳宥蓁/0921097161/"
type input "京喚羽護髮 (長)(668)"
type input "網路燙(200)"
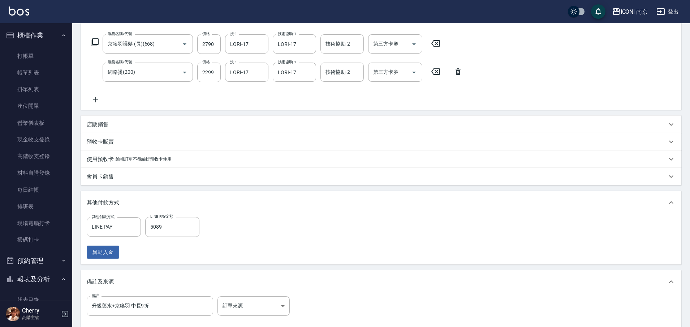
scroll to position [192, 0]
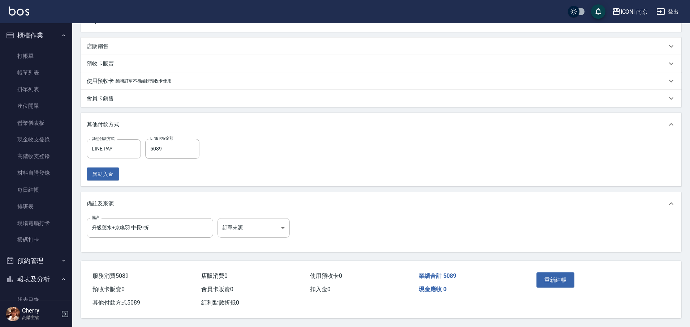
click at [240, 224] on body "ICONI 南京 登出 櫃檯作業 打帳單 帳單列表 掛單列表 座位開單 營業儀表板 現金收支登錄 高階收支登錄 材料自購登錄 每日結帳 排班表 現場電腦打卡 …" at bounding box center [345, 69] width 690 height 515
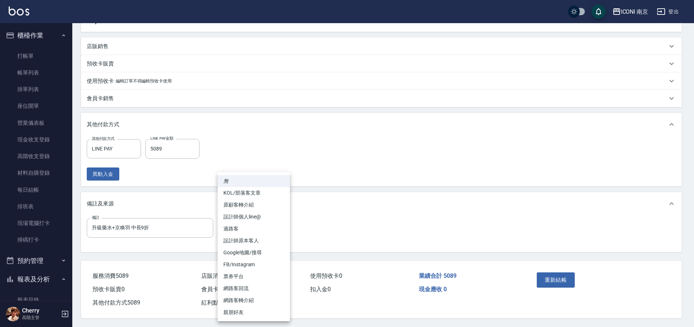
click at [266, 266] on li "FB/Instagram" at bounding box center [254, 264] width 72 height 12
type input "FB/Instagram"
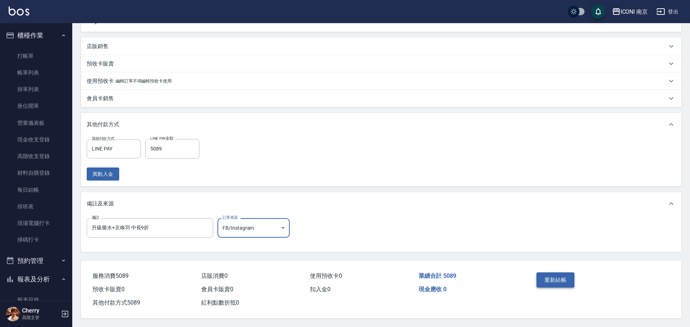
click at [541, 273] on button "重新結帳" at bounding box center [556, 279] width 38 height 15
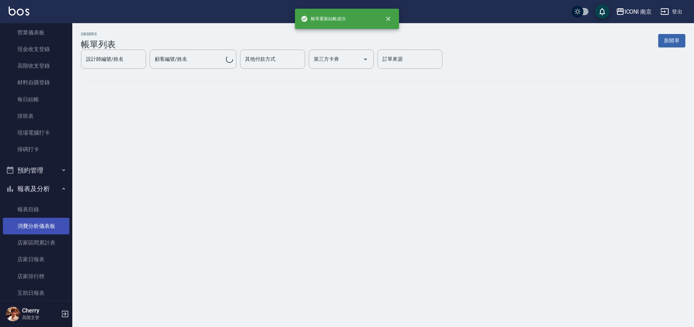
click at [42, 227] on link "消費分析儀表板" at bounding box center [36, 226] width 66 height 17
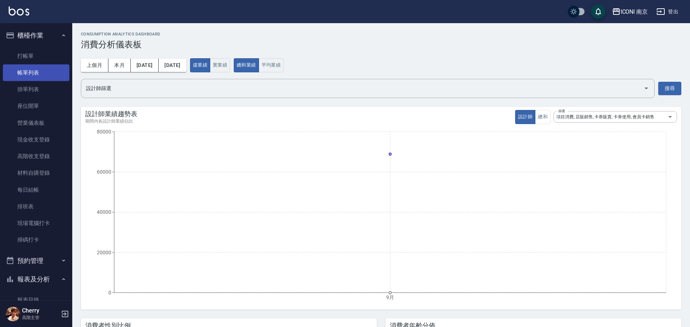
click at [39, 76] on link "帳單列表" at bounding box center [36, 72] width 66 height 17
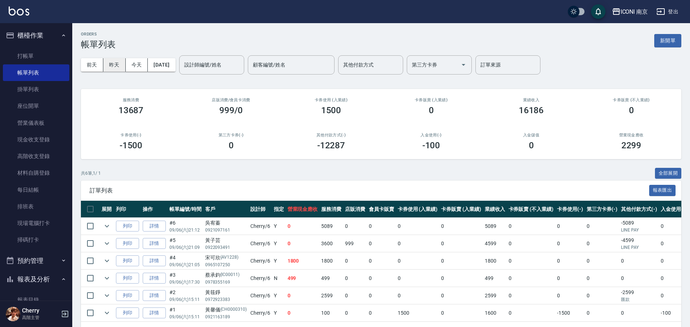
click at [115, 69] on button "昨天" at bounding box center [114, 64] width 22 height 13
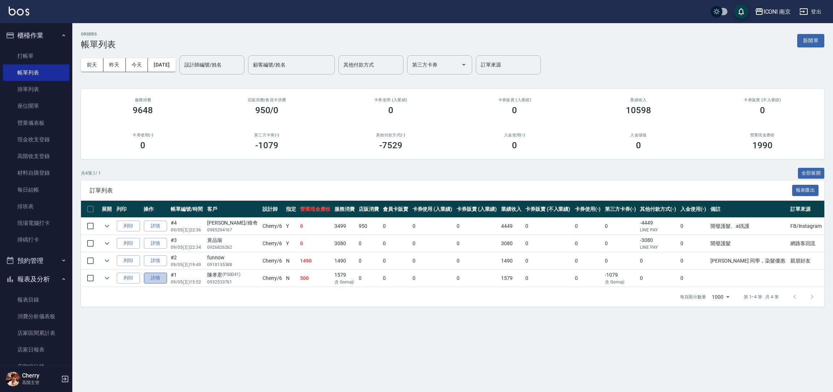
click at [154, 278] on link "詳情" at bounding box center [155, 277] width 23 height 11
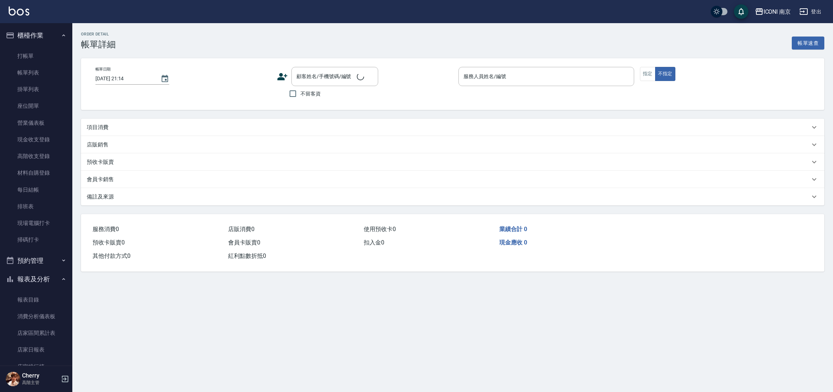
type input "2025/09/05 15:52"
type input "Cherry-6"
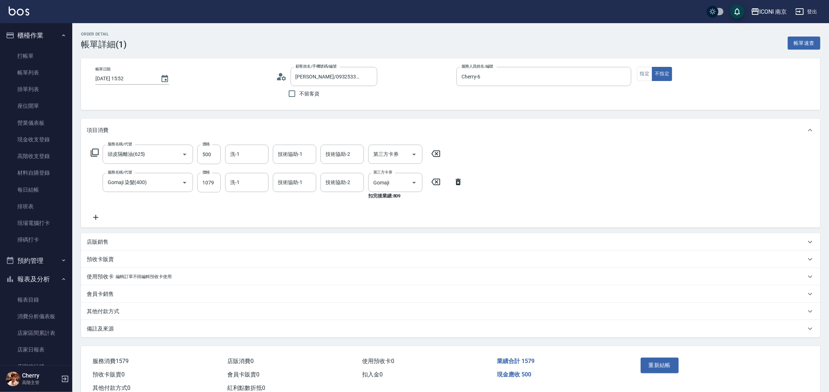
type input "陳孝君/0932533761/PS0041"
type input "頭皮隔離油(625)"
type input "Gomaji 染髮(400)"
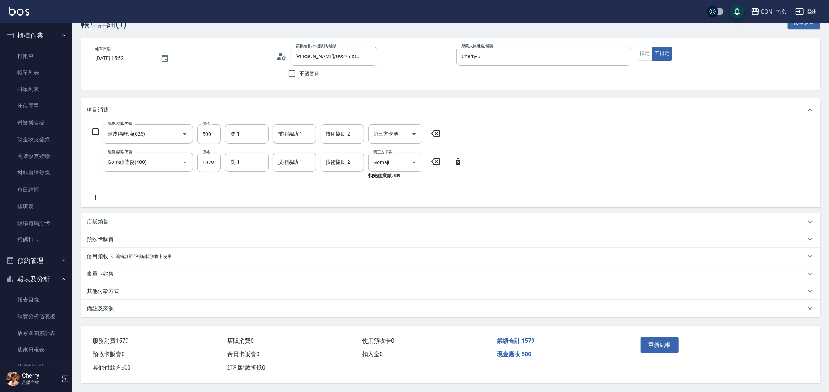
drag, startPoint x: 120, startPoint y: 308, endPoint x: 132, endPoint y: 308, distance: 11.9
click at [122, 307] on div "備註及來源" at bounding box center [446, 309] width 719 height 8
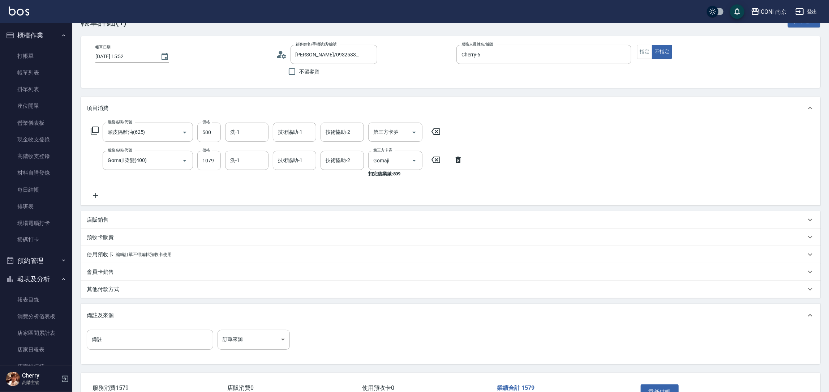
scroll to position [70, 0]
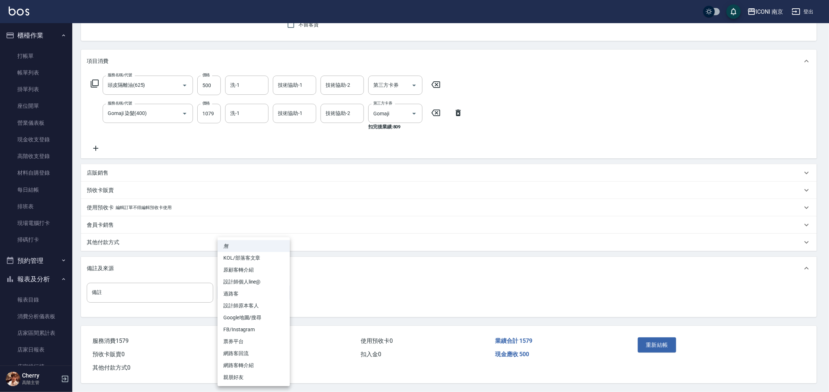
click at [263, 295] on body "ICONI 南京 登出 櫃檯作業 打帳單 帳單列表 掛單列表 座位開單 營業儀表板 現金收支登錄 高階收支登錄 材料自購登錄 每日結帳 排班表 現場電腦打卡 …" at bounding box center [414, 161] width 829 height 461
click at [239, 326] on li "票券平台" at bounding box center [254, 341] width 72 height 12
type input "票券平台"
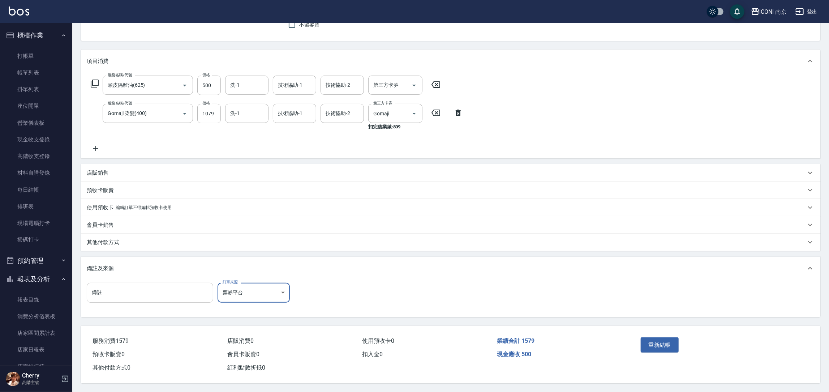
click at [175, 295] on input "備註" at bounding box center [150, 293] width 126 height 20
type input "頭皮隔離"
click at [661, 326] on button "重新結帳" at bounding box center [660, 344] width 38 height 15
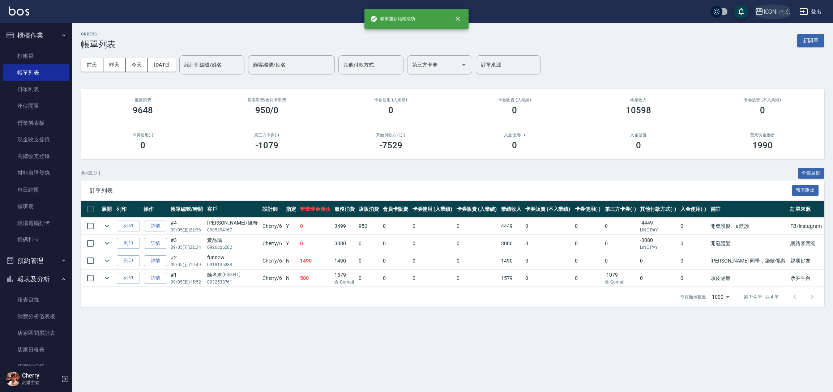
click at [693, 11] on div "ICONI 南京" at bounding box center [776, 11] width 27 height 9
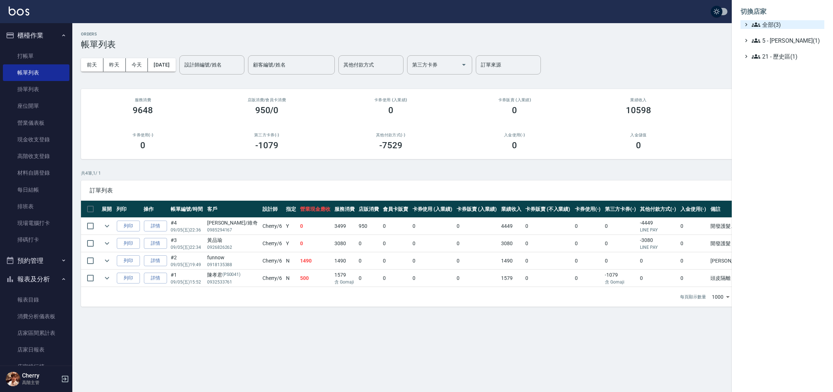
click at [693, 25] on span "全部(3)" at bounding box center [786, 24] width 70 height 9
click at [693, 43] on span "PS23" at bounding box center [785, 45] width 71 height 9
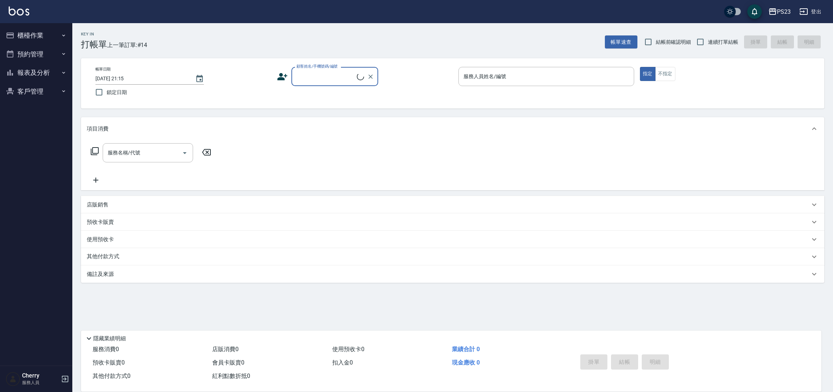
click at [38, 71] on button "報表及分析" at bounding box center [36, 72] width 66 height 19
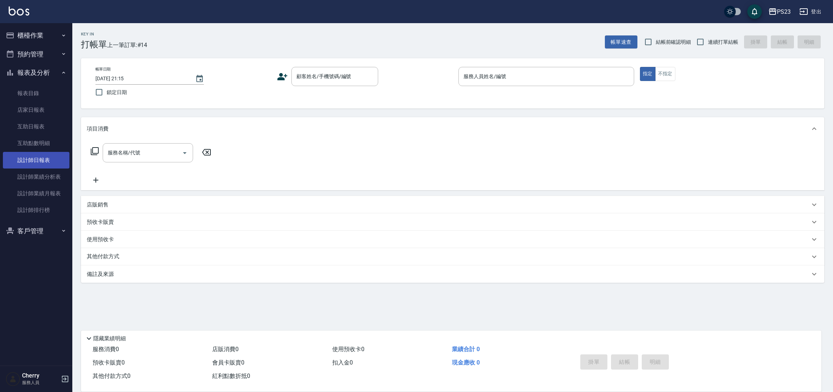
click at [47, 156] on link "設計師日報表" at bounding box center [36, 160] width 66 height 17
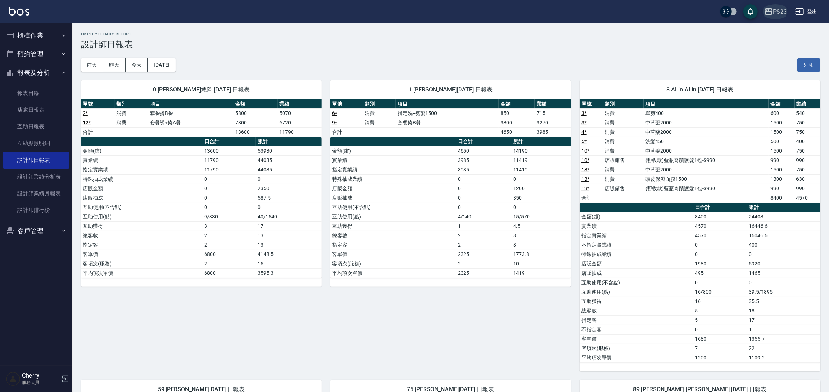
click at [782, 8] on div "PS23" at bounding box center [780, 11] width 14 height 9
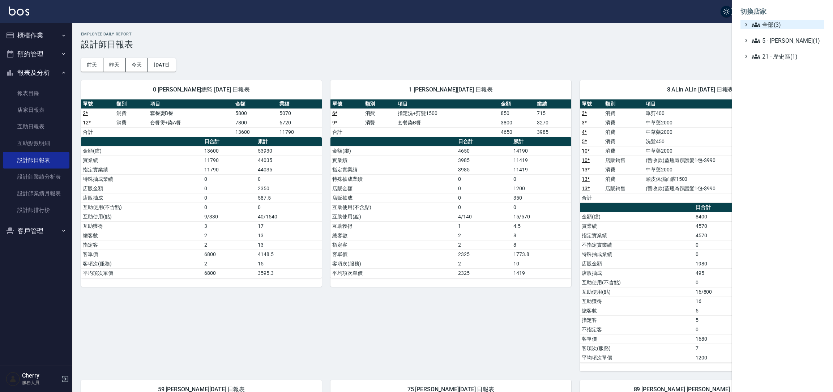
click at [778, 25] on span "全部(3)" at bounding box center [786, 24] width 70 height 9
click at [778, 36] on span "ICONI 南京" at bounding box center [785, 33] width 71 height 9
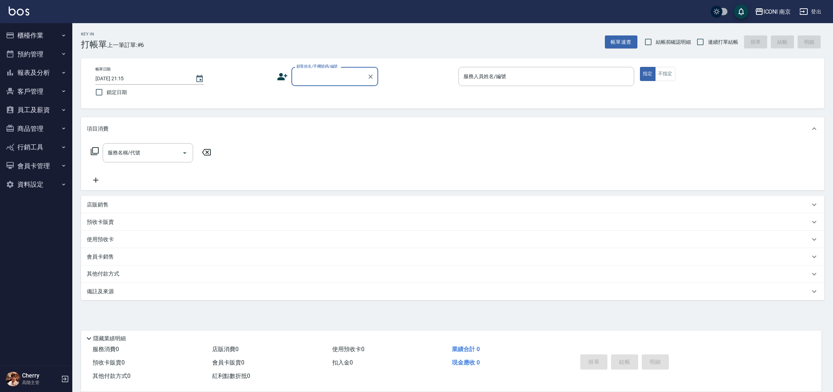
click at [46, 73] on button "報表及分析" at bounding box center [36, 72] width 66 height 19
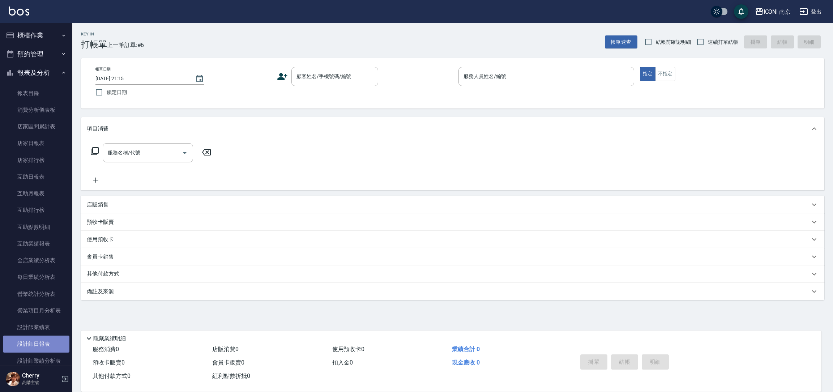
click at [42, 342] on link "設計師日報表" at bounding box center [36, 343] width 66 height 17
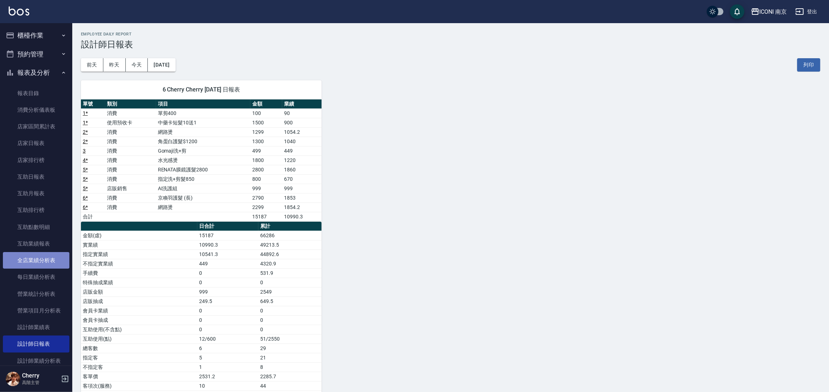
click at [49, 262] on link "全店業績分析表" at bounding box center [36, 260] width 66 height 17
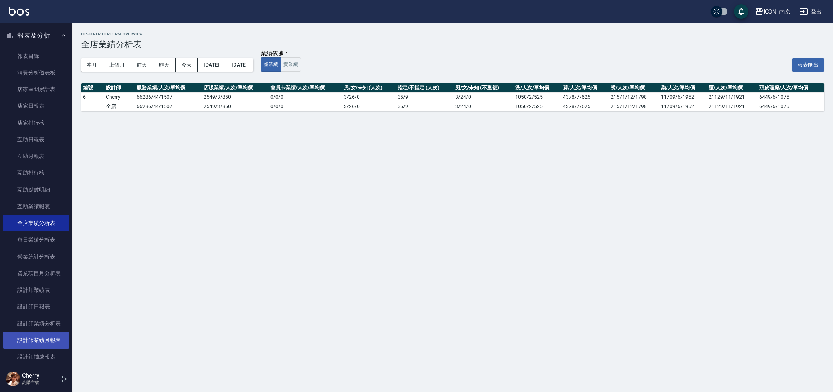
scroll to position [54, 0]
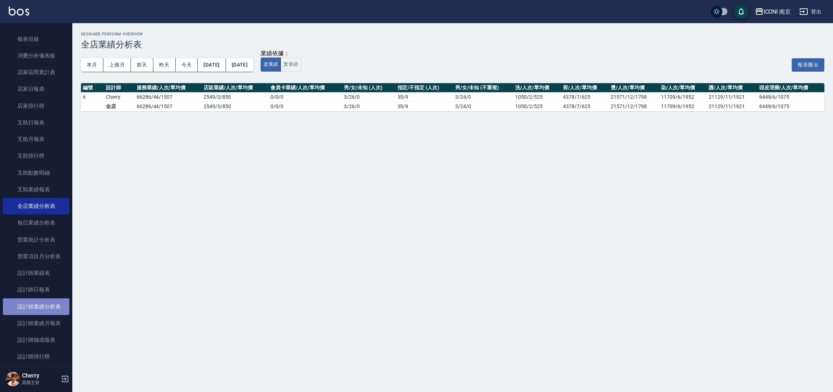
click at [46, 304] on link "設計師業績分析表" at bounding box center [36, 306] width 66 height 17
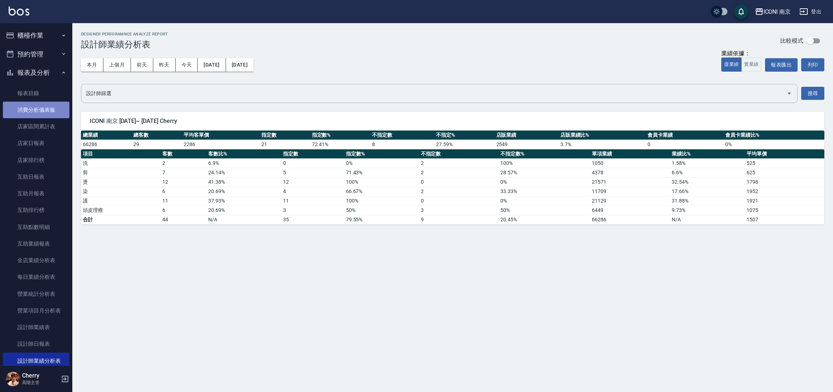
click at [57, 111] on link "消費分析儀表板" at bounding box center [36, 110] width 66 height 17
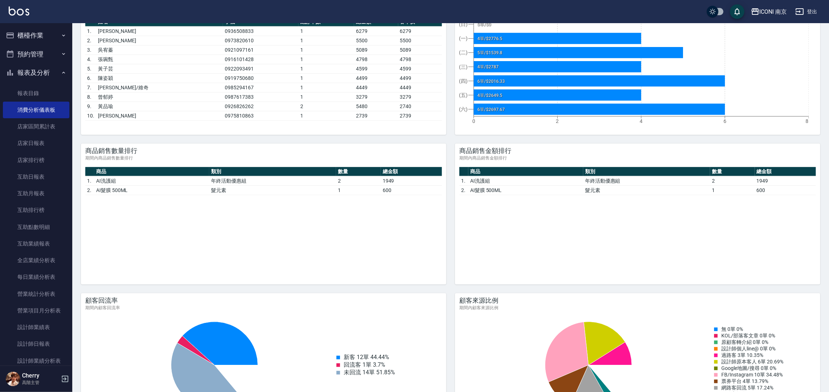
scroll to position [824, 0]
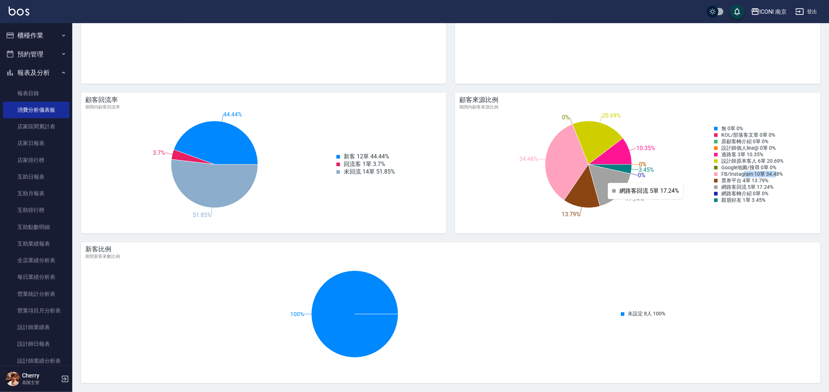
drag, startPoint x: 744, startPoint y: 177, endPoint x: 772, endPoint y: 171, distance: 28.6
click at [780, 176] on div "FB/Instagram 10單 34.48%" at bounding box center [748, 174] width 69 height 7
drag, startPoint x: 751, startPoint y: 160, endPoint x: 788, endPoint y: 162, distance: 37.3
click at [788, 162] on div "0% 0% 0% 0% 10.35% 20.69% 0% 34.48% 13.79% 17.24% 0% 3.45% 網路客回流 5單 17.24% 無 0單…" at bounding box center [634, 164] width 364 height 108
click at [717, 223] on div "顧客來源比例 期間內顧客來源比例 0% 0% 0% 0% 10.35% 20.69% 0% 34.48% 13.79% 17.24% 0% 3.45% 網路客…" at bounding box center [637, 158] width 365 height 130
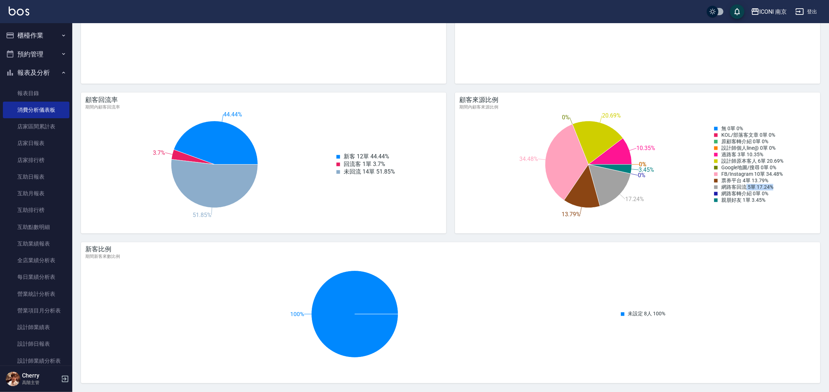
drag, startPoint x: 747, startPoint y: 193, endPoint x: 779, endPoint y: 189, distance: 32.4
click at [778, 188] on div "網路客回流 5單 17.24%" at bounding box center [748, 187] width 69 height 7
click at [783, 190] on div "網路客回流 5單 17.24%" at bounding box center [748, 187] width 69 height 7
click at [47, 279] on link "每日業績分析表" at bounding box center [36, 276] width 66 height 17
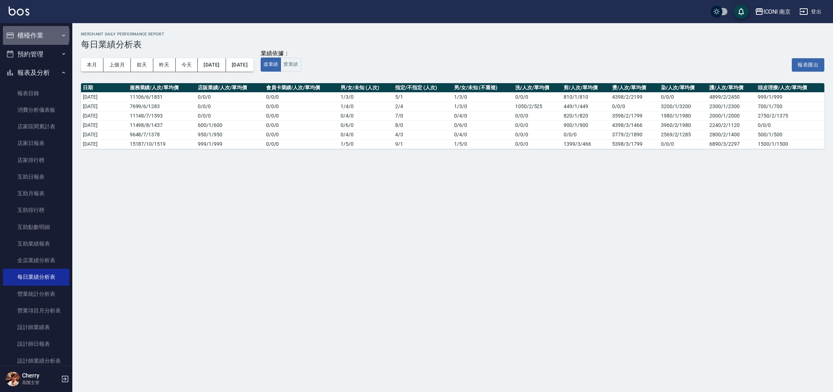
drag, startPoint x: 35, startPoint y: 35, endPoint x: 47, endPoint y: 45, distance: 15.4
click at [36, 35] on button "櫃檯作業" at bounding box center [36, 35] width 66 height 19
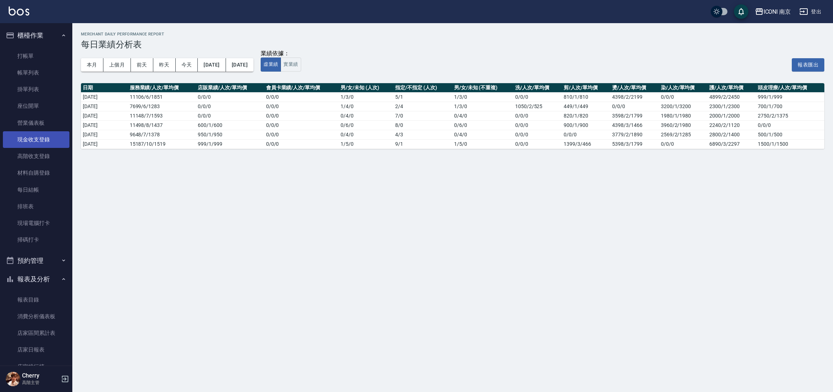
click at [42, 139] on link "現金收支登錄" at bounding box center [36, 139] width 66 height 17
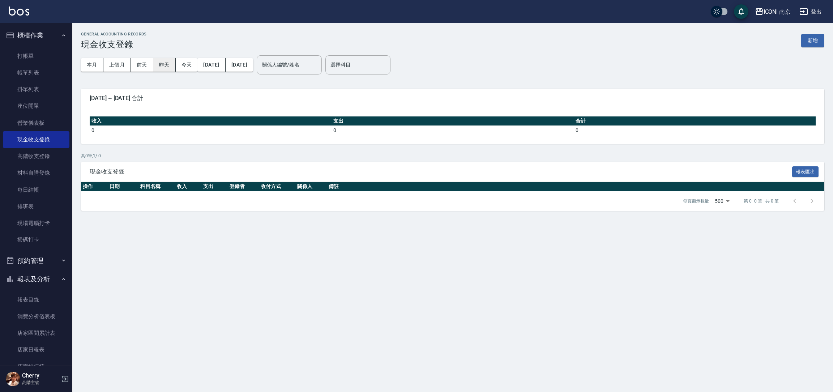
click at [160, 66] on button "昨天" at bounding box center [164, 64] width 22 height 13
click at [814, 39] on button "新增" at bounding box center [812, 40] width 23 height 13
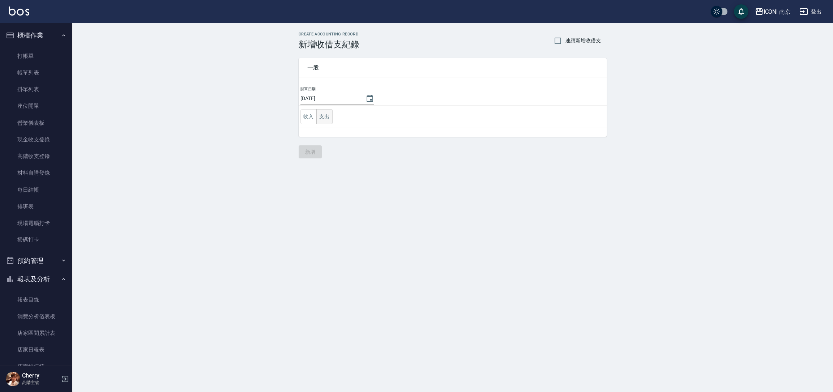
click at [326, 116] on button "支出" at bounding box center [324, 116] width 16 height 15
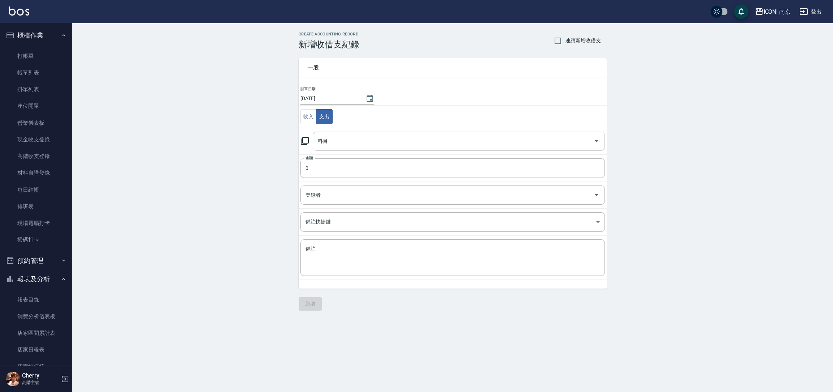
click at [340, 137] on input "科目" at bounding box center [453, 141] width 275 height 13
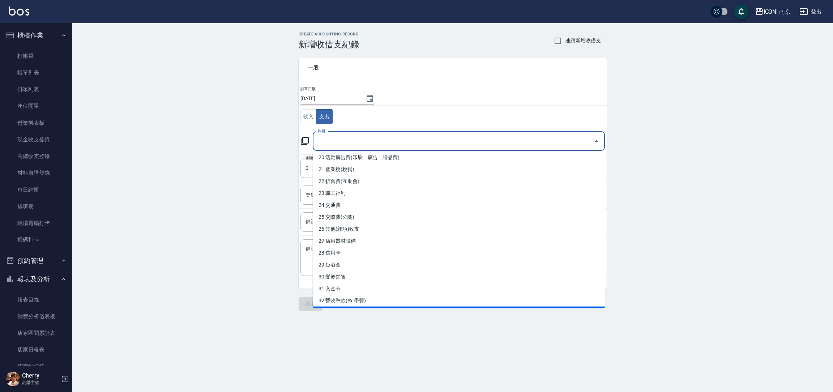
scroll to position [151, 0]
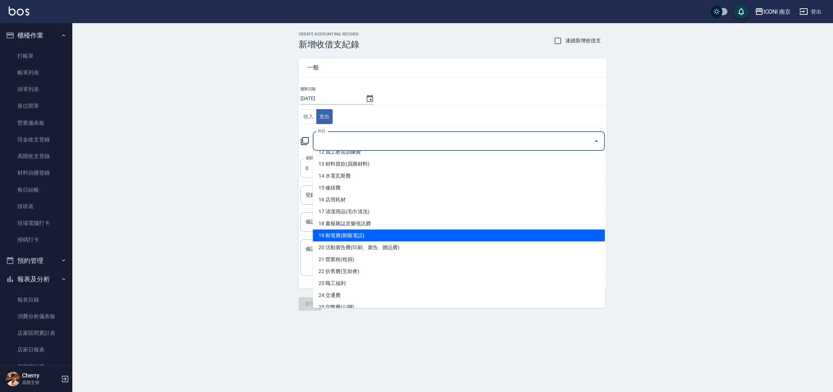
click at [379, 238] on li "19 郵電費(郵匯電話)" at bounding box center [459, 235] width 292 height 12
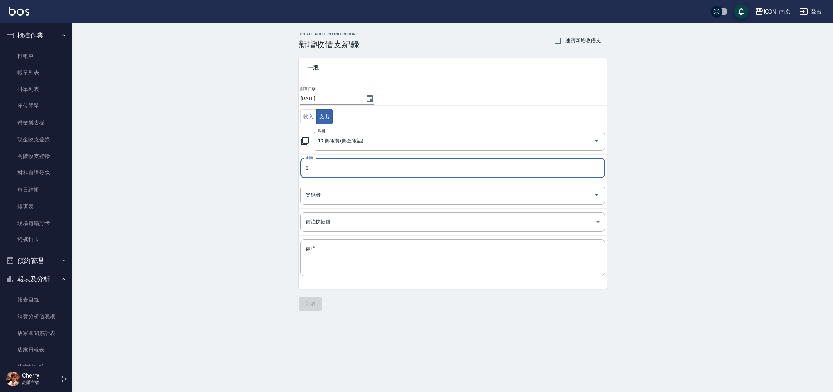
type input "19 郵電費(郵匯電話)"
click at [368, 164] on input "0" at bounding box center [452, 168] width 304 height 20
type input "0987"
click at [331, 239] on td "備註 x 備註" at bounding box center [452, 258] width 308 height 44
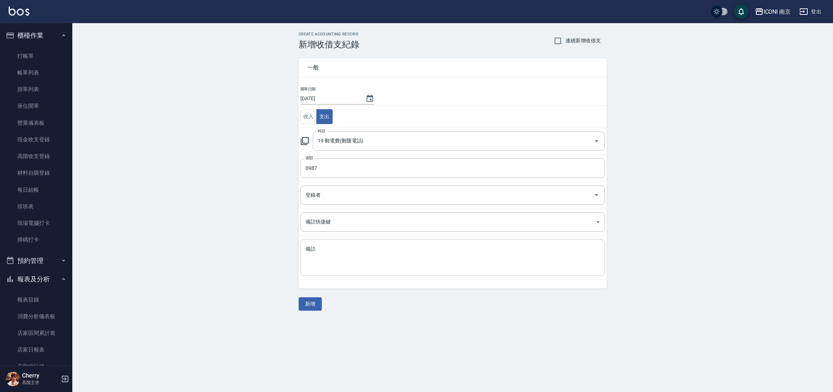
click at [328, 244] on div "x 備註" at bounding box center [452, 257] width 304 height 36
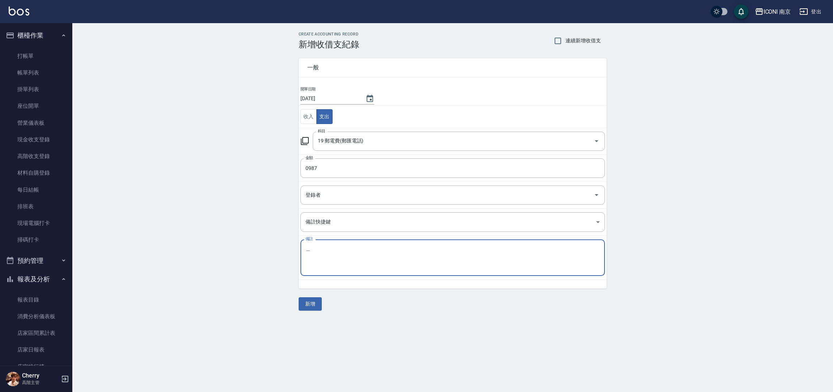
type textarea "第"
type textarea "電話網路費987"
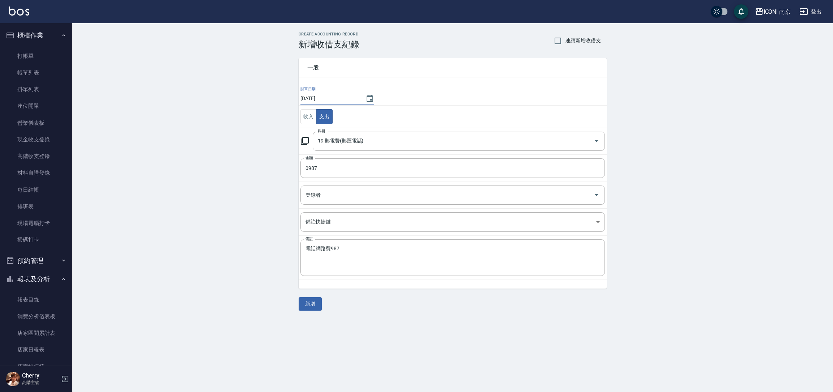
click at [343, 93] on input "2025/09/06" at bounding box center [329, 99] width 58 height 12
drag, startPoint x: 329, startPoint y: 102, endPoint x: 333, endPoint y: 101, distance: 4.1
click at [328, 103] on input "2025/09/06" at bounding box center [329, 99] width 58 height 12
click at [363, 100] on button "Choose date, selected date is 2025-09-06" at bounding box center [369, 98] width 17 height 17
click at [370, 141] on button "5" at bounding box center [372, 145] width 13 height 13
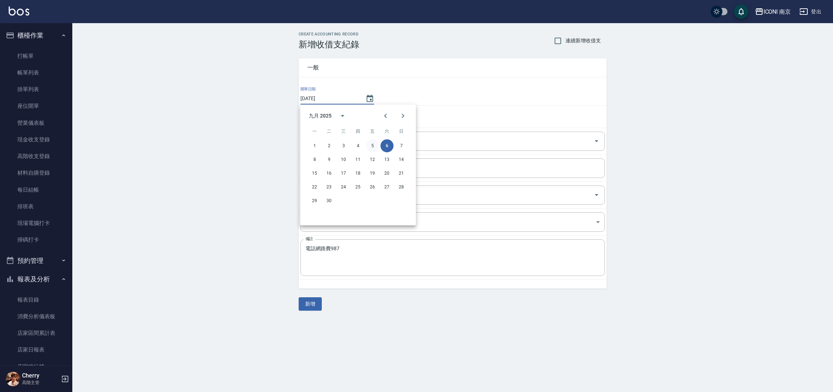
type input "2025/09/05"
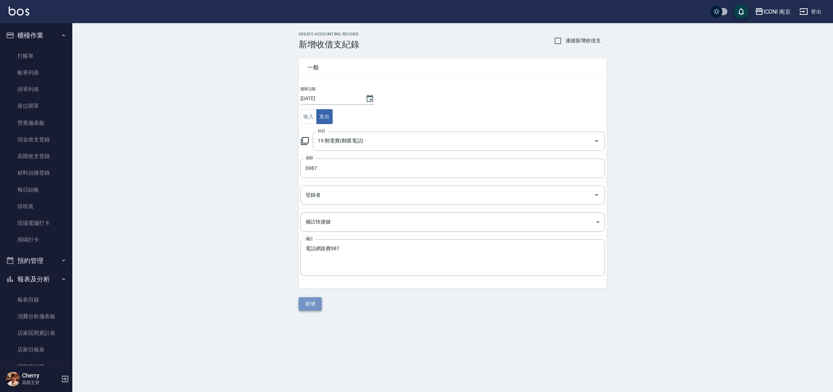
click at [310, 304] on button "新增" at bounding box center [309, 303] width 23 height 13
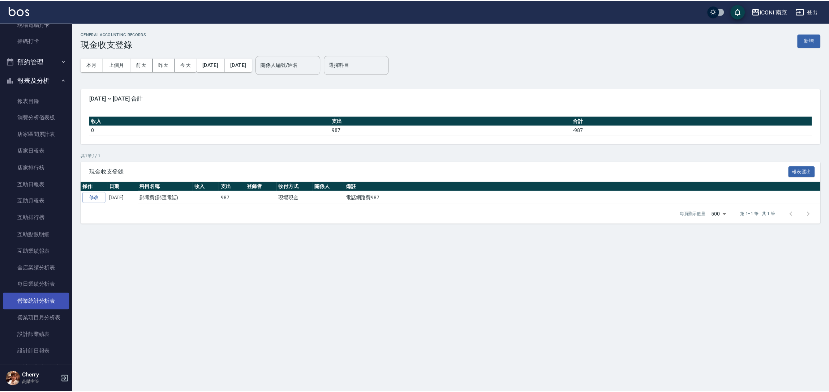
scroll to position [217, 0]
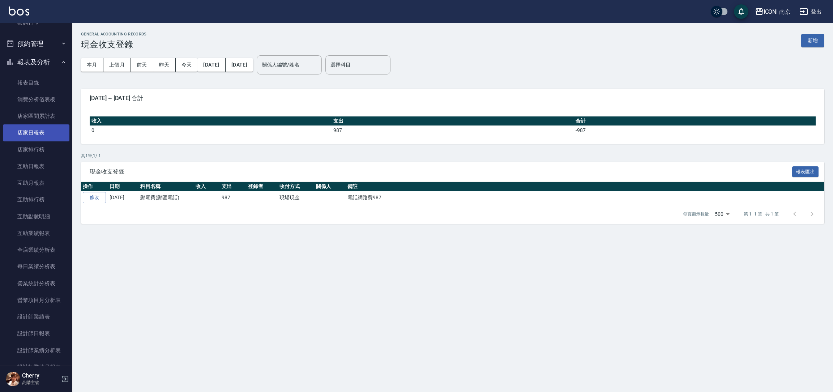
click at [39, 129] on link "店家日報表" at bounding box center [36, 132] width 66 height 17
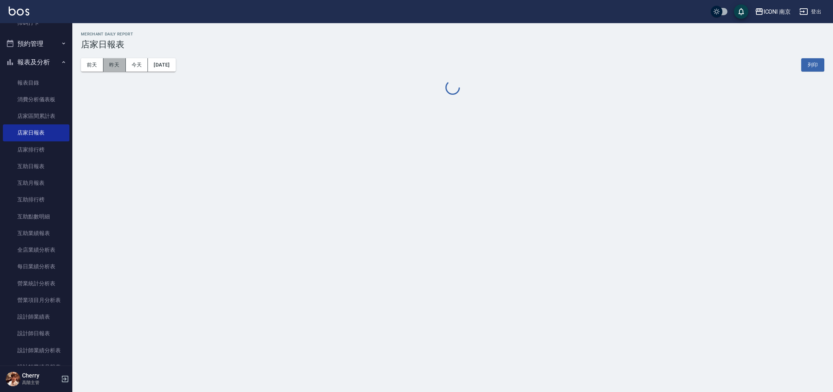
click at [119, 61] on button "昨天" at bounding box center [114, 64] width 22 height 13
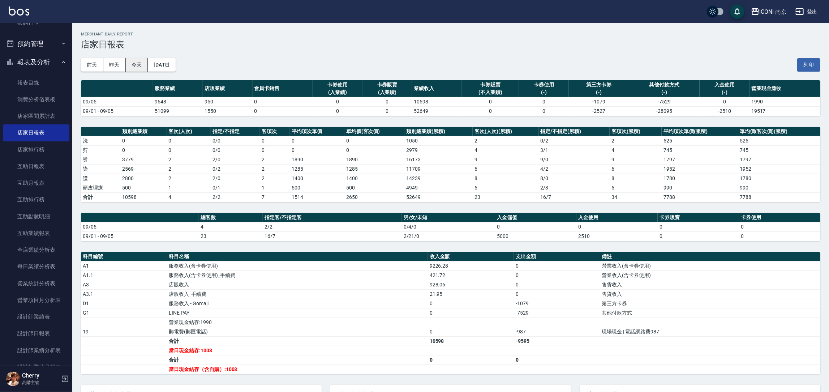
click at [133, 59] on button "今天" at bounding box center [137, 64] width 22 height 13
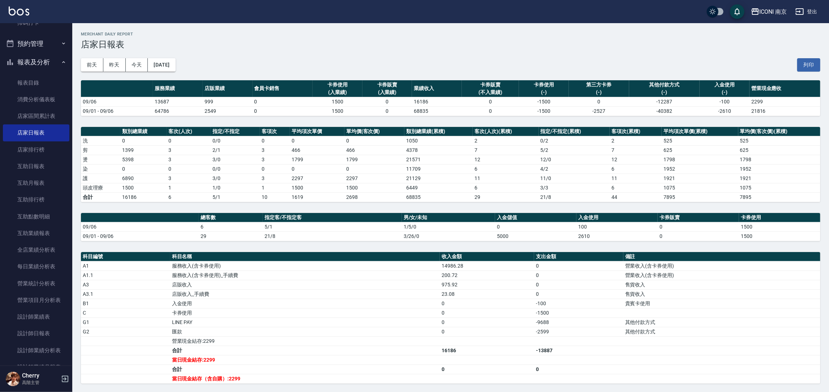
click at [457, 40] on div "Merchant Daily Report 店家日報表" at bounding box center [450, 41] width 739 height 18
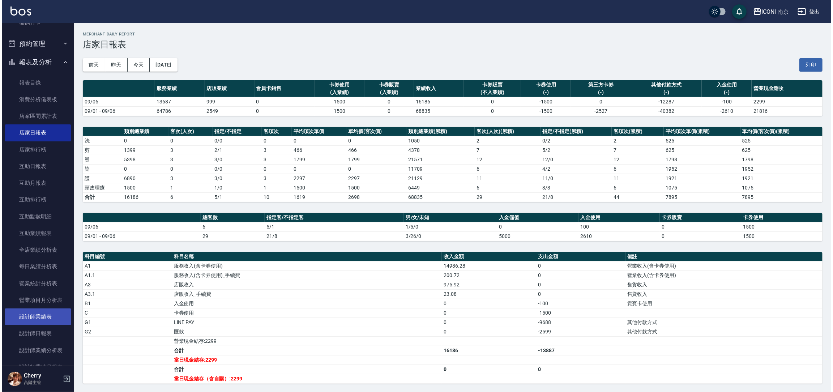
scroll to position [325, 0]
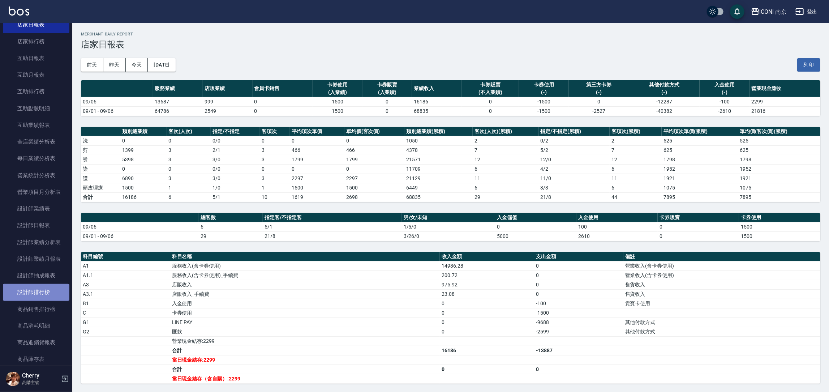
click at [38, 289] on link "設計師排行榜" at bounding box center [36, 292] width 66 height 17
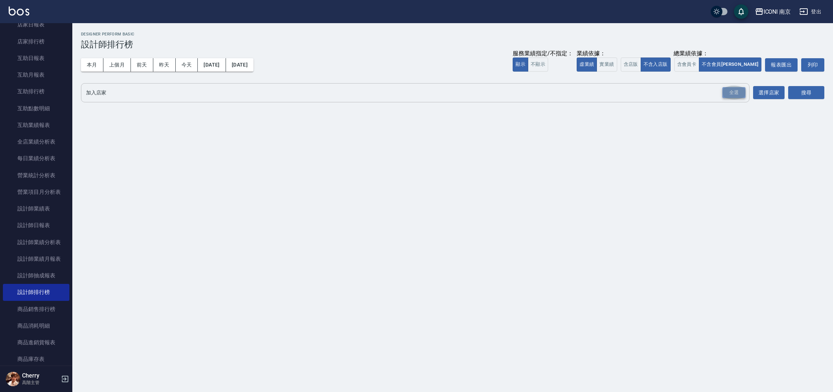
click at [735, 91] on div "全選" at bounding box center [733, 92] width 23 height 11
click at [818, 96] on button "搜尋" at bounding box center [806, 92] width 36 height 13
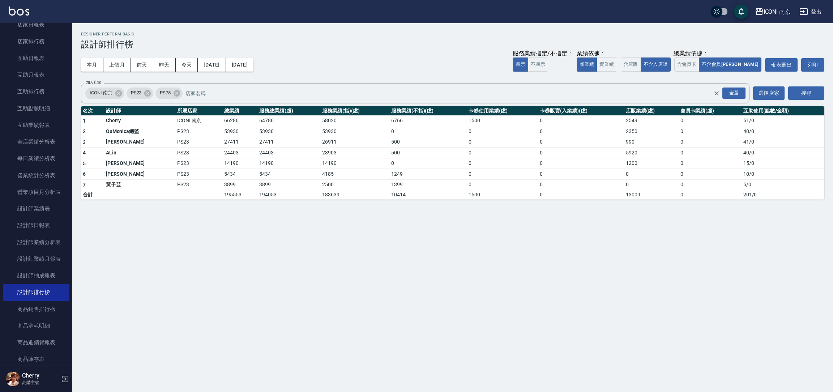
click at [809, 13] on button "登出" at bounding box center [810, 11] width 28 height 13
